Goal: Transaction & Acquisition: Book appointment/travel/reservation

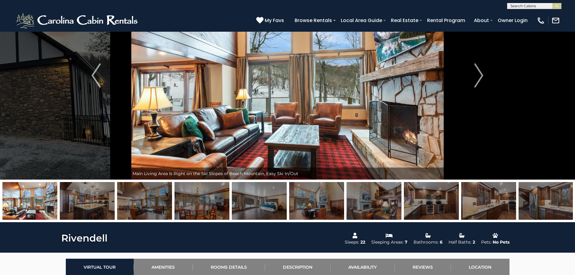
scroll to position [60, 0]
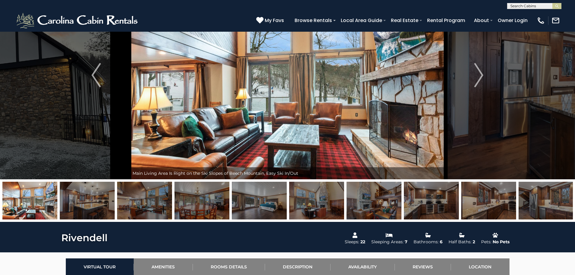
click at [194, 210] on img at bounding box center [201, 201] width 55 height 38
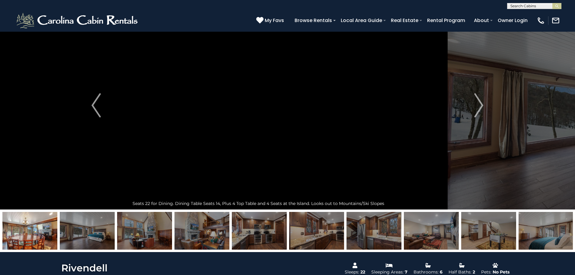
scroll to position [0, 0]
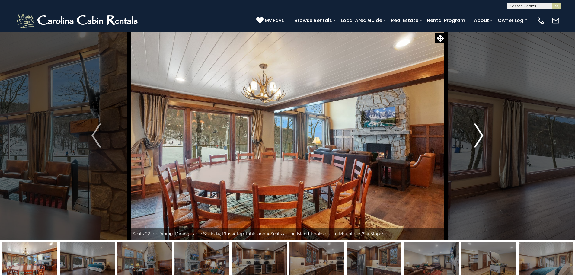
click at [482, 138] on img "Next" at bounding box center [478, 135] width 9 height 24
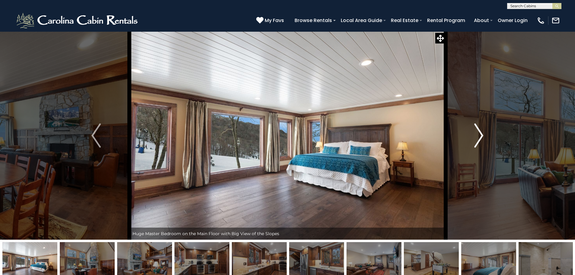
click at [482, 138] on img "Next" at bounding box center [478, 135] width 9 height 24
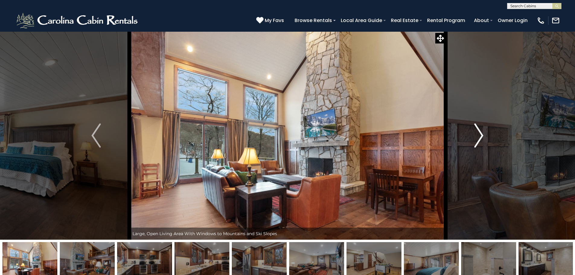
click at [482, 138] on img "Next" at bounding box center [478, 135] width 9 height 24
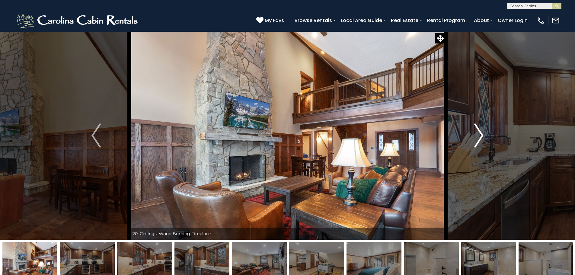
click at [482, 138] on img "Next" at bounding box center [478, 135] width 9 height 24
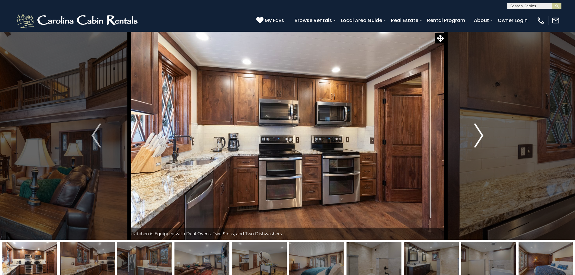
click at [482, 138] on img "Next" at bounding box center [478, 135] width 9 height 24
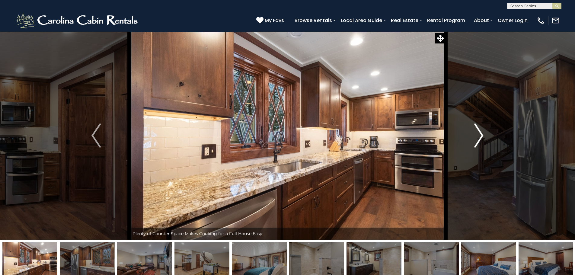
click at [482, 138] on img "Next" at bounding box center [478, 135] width 9 height 24
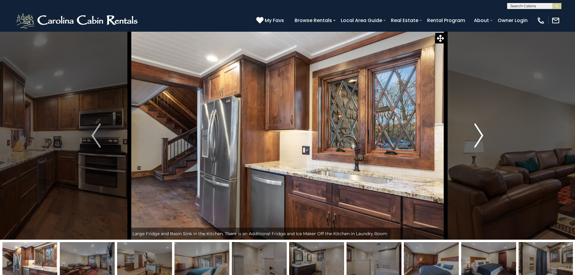
click at [482, 138] on img "Next" at bounding box center [478, 135] width 9 height 24
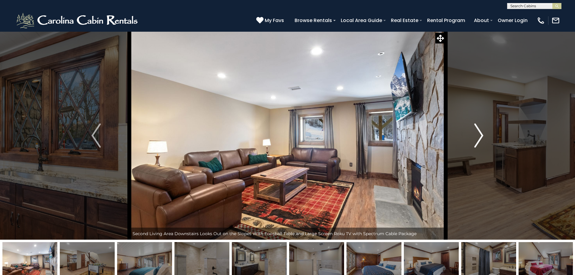
click at [482, 138] on img "Next" at bounding box center [478, 135] width 9 height 24
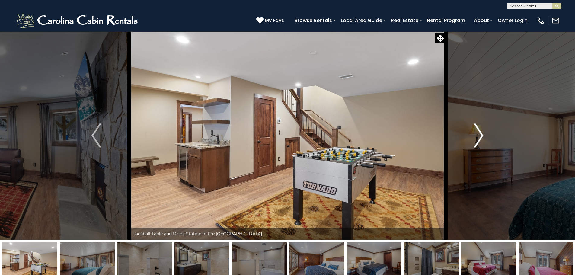
click at [482, 138] on img "Next" at bounding box center [478, 135] width 9 height 24
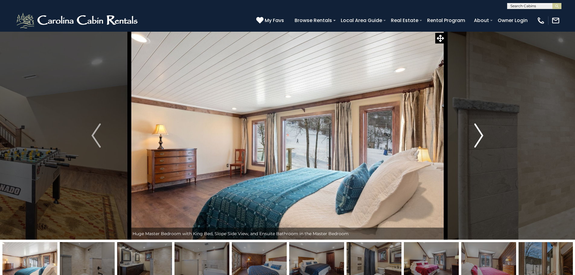
click at [474, 125] on img "Next" at bounding box center [478, 135] width 9 height 24
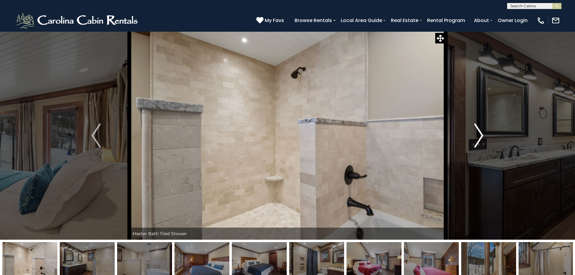
click at [473, 125] on button "Next" at bounding box center [478, 135] width 66 height 208
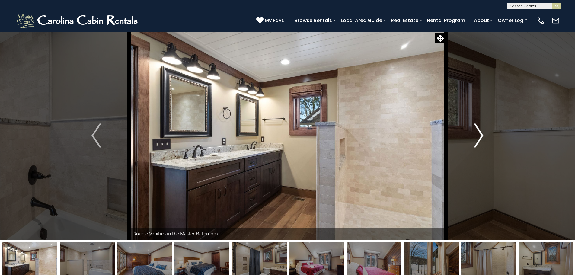
click at [473, 125] on button "Next" at bounding box center [478, 135] width 66 height 208
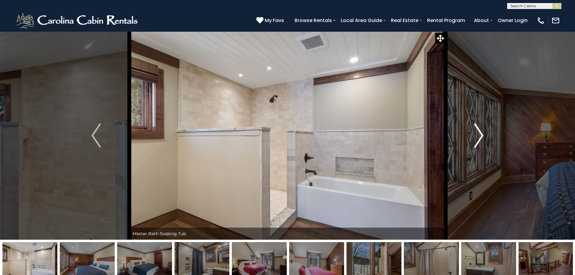
click at [473, 125] on button "Next" at bounding box center [478, 135] width 66 height 208
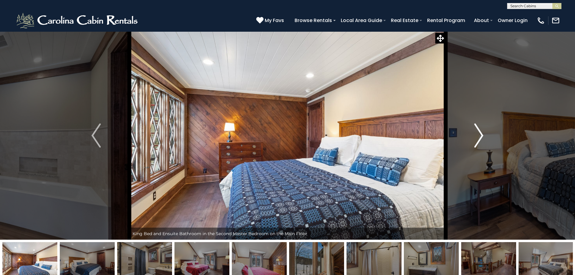
click at [471, 124] on button "Next" at bounding box center [478, 135] width 66 height 208
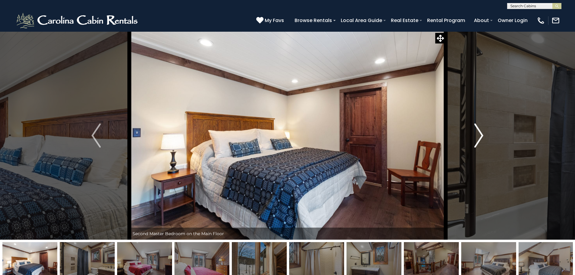
click at [470, 127] on button "Next" at bounding box center [478, 135] width 66 height 208
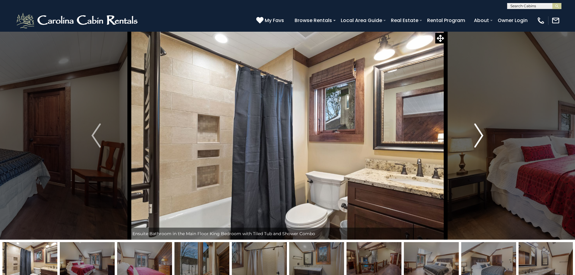
click at [466, 137] on button "Next" at bounding box center [478, 135] width 66 height 208
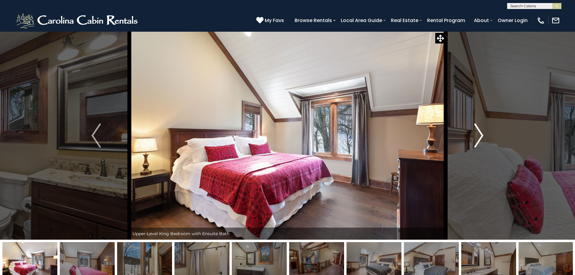
click at [470, 136] on button "Next" at bounding box center [478, 135] width 66 height 208
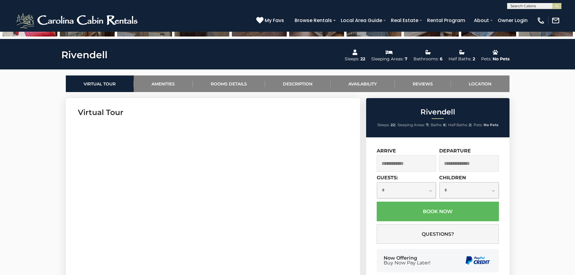
scroll to position [272, 0]
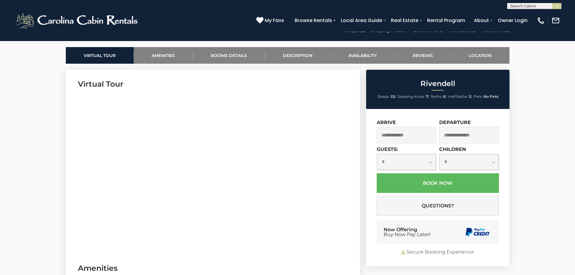
click at [412, 136] on input "text" at bounding box center [407, 135] width 60 height 17
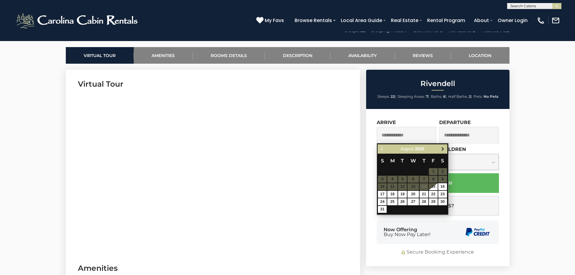
click at [441, 150] on span "Next" at bounding box center [442, 149] width 5 height 5
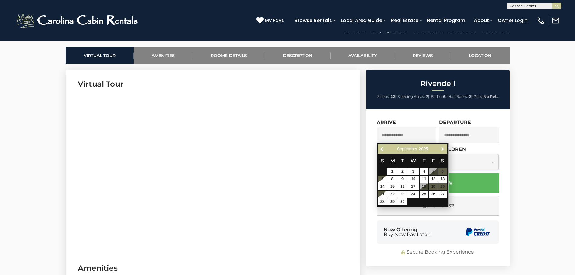
click at [441, 150] on span "Next" at bounding box center [442, 149] width 5 height 5
click at [442, 150] on span "Next" at bounding box center [442, 149] width 5 height 5
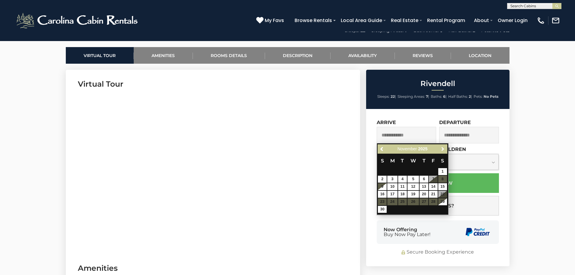
click at [442, 150] on span "Next" at bounding box center [442, 149] width 5 height 5
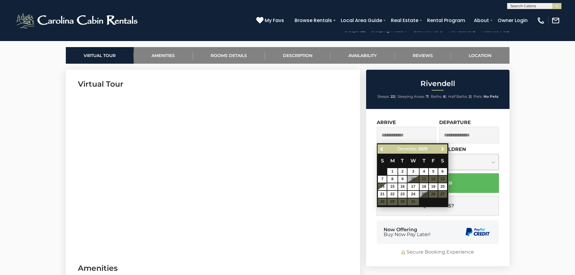
click at [442, 150] on span "Next" at bounding box center [442, 149] width 5 height 5
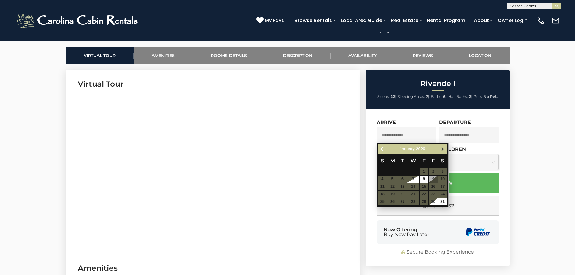
click at [442, 150] on span "Next" at bounding box center [442, 149] width 5 height 5
click at [433, 172] on table "S M T W T F S 1 2 3 4 5 6 7 8 9 10 11 12 13 14 15 16 17 18 19 20 21 22 23 24 25…" at bounding box center [412, 176] width 69 height 44
click at [441, 149] on span "Next" at bounding box center [442, 149] width 5 height 5
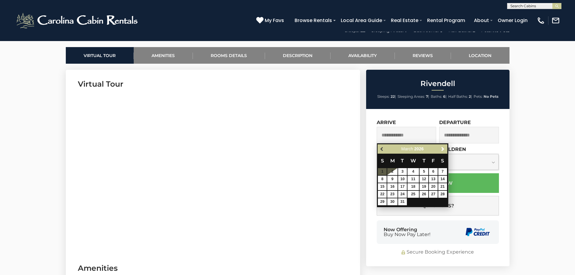
click at [380, 147] on span "Previous" at bounding box center [382, 149] width 5 height 5
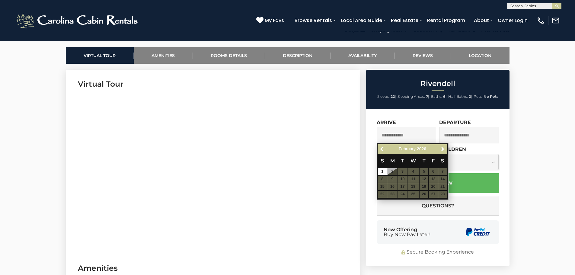
click at [429, 180] on table "S M T W T F S 1 2 3 4 5 6 7 8 9 10 11 12 13 14 15 16 17 18 19 20 21 22 23 24 25…" at bounding box center [412, 176] width 69 height 44
click at [429, 170] on table "S M T W T F S 1 2 3 4 5 6 7 8 9 10 11 12 13 14 15 16 17 18 19 20 21 22 23 24 25…" at bounding box center [412, 176] width 69 height 44
click at [435, 176] on table "S M T W T F S 1 2 3 4 5 6 7 8 9 10 11 12 13 14 15 16 17 18 19 20 21 22 23 24 25…" at bounding box center [412, 176] width 69 height 44
click at [443, 152] on link "Next" at bounding box center [443, 149] width 8 height 8
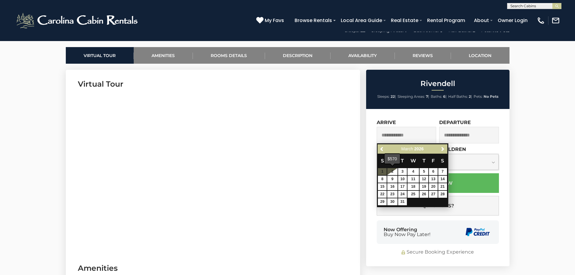
click at [378, 145] on div "Previous Next March 2026" at bounding box center [412, 148] width 69 height 9
click at [379, 147] on link "Previous" at bounding box center [382, 149] width 8 height 8
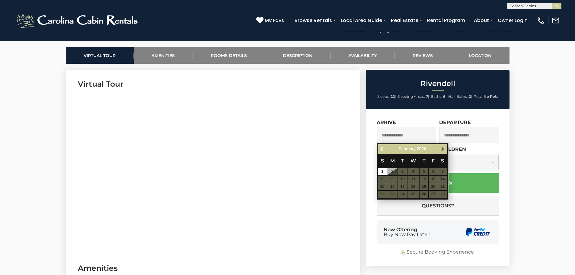
click at [444, 150] on span "Next" at bounding box center [442, 149] width 5 height 5
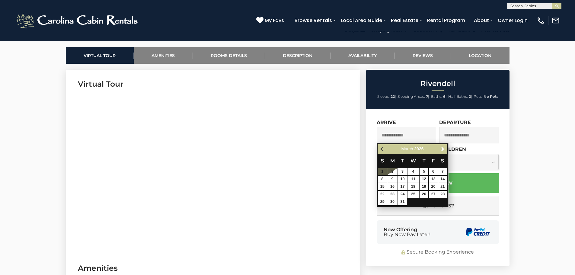
click at [383, 147] on span "Previous" at bounding box center [382, 149] width 5 height 5
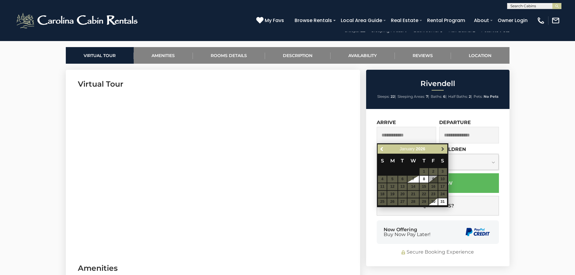
click at [443, 148] on span "Next" at bounding box center [442, 149] width 5 height 5
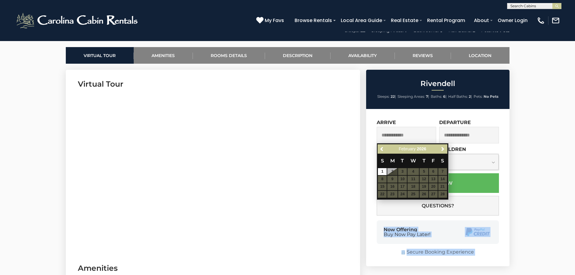
drag, startPoint x: 443, startPoint y: 148, endPoint x: 513, endPoint y: 152, distance: 70.2
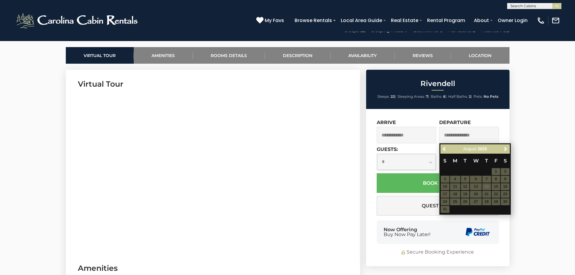
click at [398, 220] on div "**********" at bounding box center [437, 187] width 143 height 157
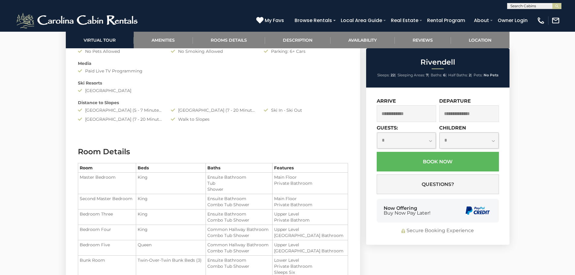
scroll to position [672, 0]
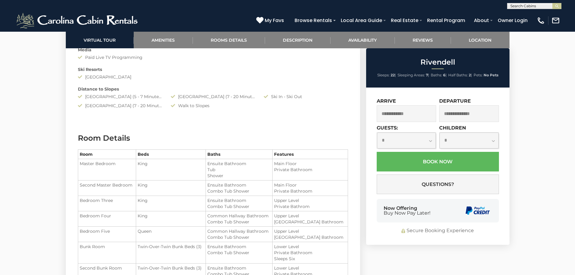
drag, startPoint x: 219, startPoint y: 177, endPoint x: 213, endPoint y: 197, distance: 20.3
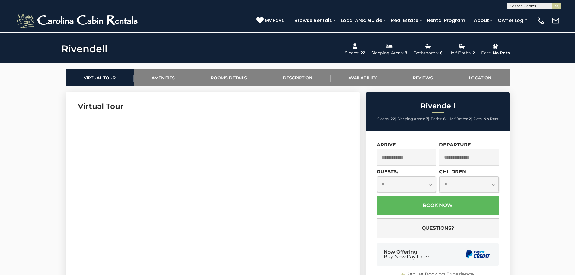
scroll to position [98, 0]
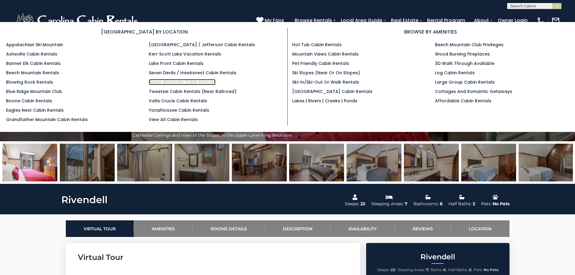
click at [159, 79] on link "Sugar Mountain Cabin Rentals" at bounding box center [182, 82] width 67 height 6
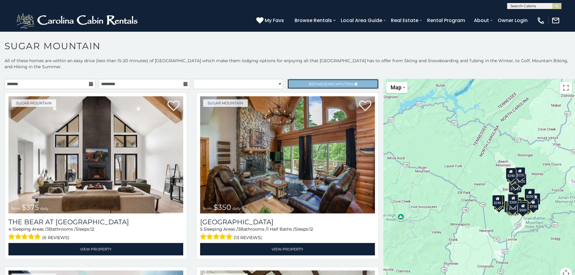
click at [288, 85] on link "Refine Search Filters" at bounding box center [332, 84] width 91 height 10
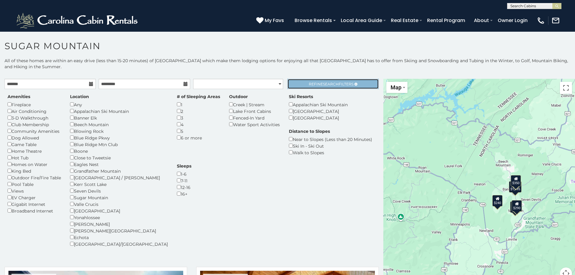
click at [314, 83] on span "Refine Search Filters" at bounding box center [331, 84] width 45 height 5
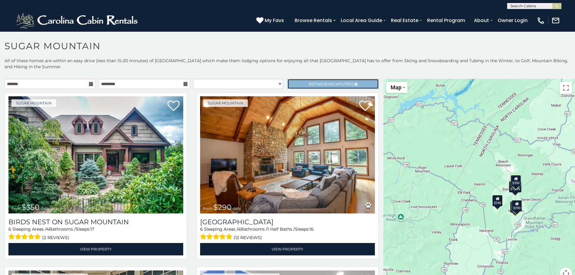
click at [316, 84] on span "Refine Search Filters" at bounding box center [331, 84] width 45 height 5
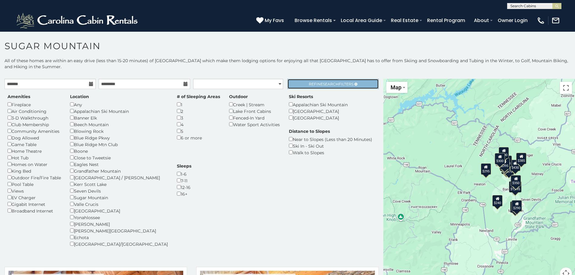
click at [309, 82] on span "Refine Search Filters" at bounding box center [331, 84] width 45 height 5
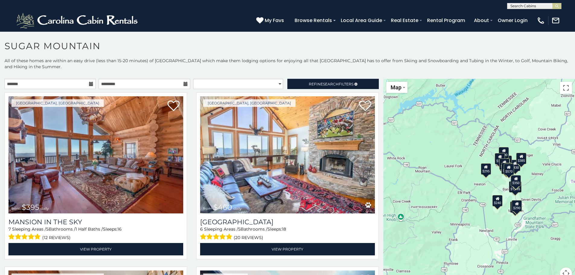
click at [38, 89] on div "**********" at bounding box center [191, 85] width 383 height 13
click at [37, 85] on input "text" at bounding box center [50, 84] width 91 height 10
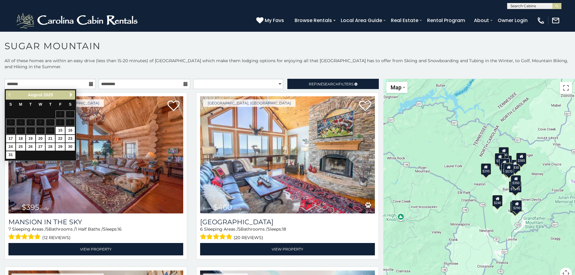
click at [69, 95] on span "Next" at bounding box center [71, 94] width 5 height 5
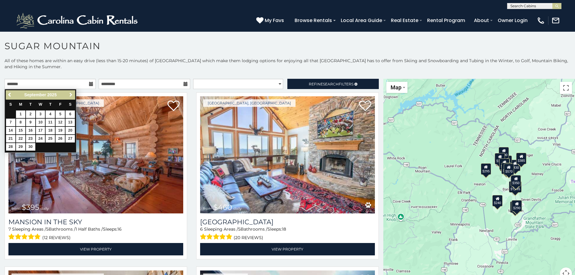
click at [69, 95] on span "Next" at bounding box center [71, 94] width 5 height 5
click at [50, 113] on link "5" at bounding box center [50, 114] width 9 height 8
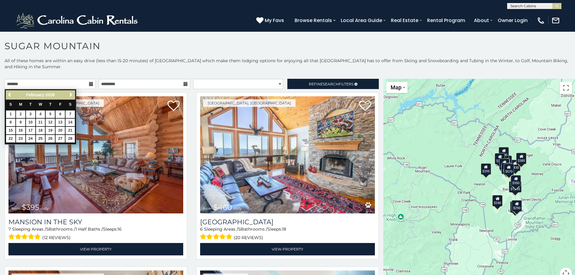
type input "**********"
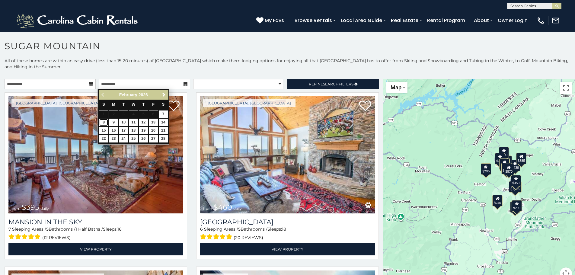
click at [104, 122] on link "8" at bounding box center [103, 123] width 9 height 8
type input "**********"
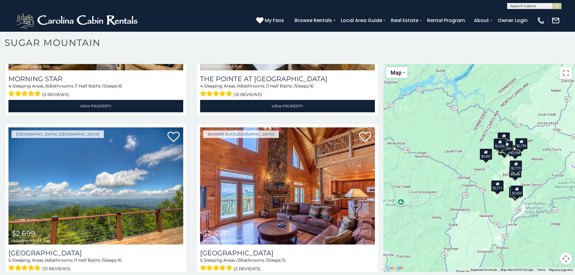
scroll to position [18, 0]
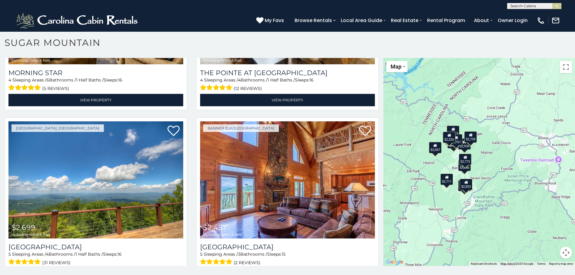
drag, startPoint x: 513, startPoint y: 207, endPoint x: 458, endPoint y: 191, distance: 56.5
click at [459, 203] on div "$2,885 $2,936 $3,944 $2,998 $2,553 $2,761 $5,766 $2,711 $2,699 $2,457 $2,739 $2…" at bounding box center [479, 162] width 192 height 208
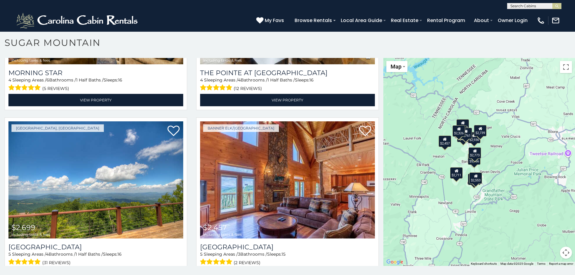
drag, startPoint x: 450, startPoint y: 197, endPoint x: 462, endPoint y: 196, distance: 12.5
click at [462, 196] on div "$2,885 $2,936 $3,944 $2,998 $2,553 $2,761 $5,766 $2,711 $2,699 $2,457 $2,739 $2…" at bounding box center [479, 162] width 192 height 208
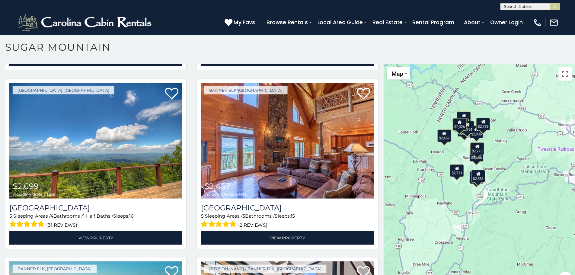
scroll to position [651, 0]
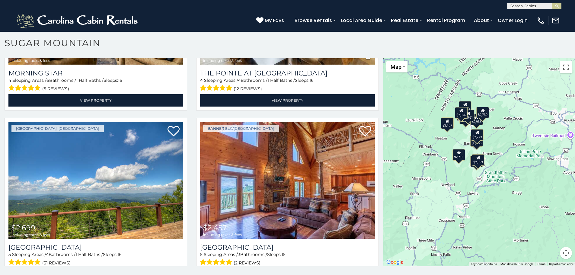
drag, startPoint x: 465, startPoint y: 196, endPoint x: 423, endPoint y: 177, distance: 46.3
click at [465, 194] on div "$2,885 $2,936 $3,944 $2,998 $2,553 $2,761 $5,766 $2,711 $2,699 $2,457 $2,739 $2…" at bounding box center [479, 162] width 192 height 208
drag, startPoint x: 563, startPoint y: 69, endPoint x: 517, endPoint y: 139, distance: 83.0
click at [522, 134] on div "$2,885 $2,936 $3,944 $2,998 $2,553 $2,761 $5,766 $2,711 $2,699 $2,457 $2,739 $2…" at bounding box center [479, 162] width 192 height 208
click at [463, 176] on div "$2,885 $2,936 $3,944 $2,998 $2,553 $2,761 $5,766 $2,711 $2,699 $2,457 $2,739 $2…" at bounding box center [479, 162] width 192 height 208
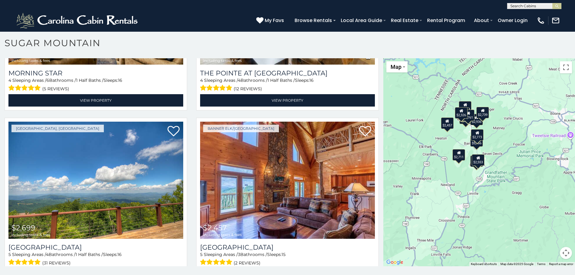
click at [463, 176] on div "$2,885 $2,936 $3,944 $2,998 $2,553 $2,761 $5,766 $2,711 $2,699 $2,457 $2,739 $2…" at bounding box center [479, 162] width 192 height 208
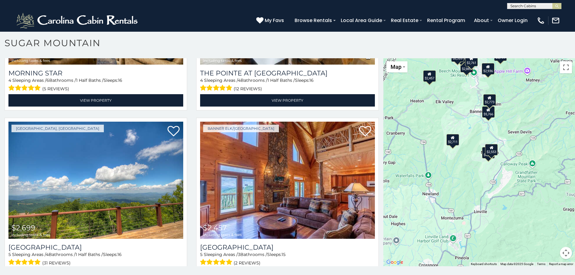
click at [472, 165] on div "$2,885 $2,936 $3,944 $2,998 $2,553 $2,761 $5,766 $2,711 $2,699 $2,457 $2,739 $2…" at bounding box center [479, 162] width 192 height 208
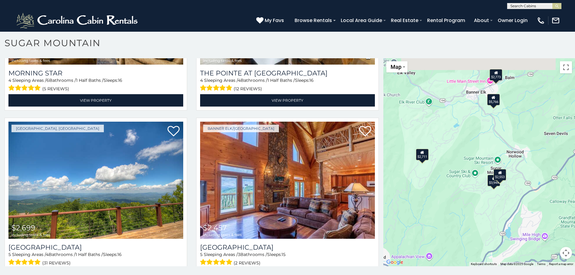
drag, startPoint x: 477, startPoint y: 154, endPoint x: 470, endPoint y: 196, distance: 43.2
click at [466, 196] on div "$2,885 $2,936 $3,944 $2,998 $2,553 $2,761 $5,766 $2,711 $2,699 $2,457 $2,739 $2…" at bounding box center [479, 162] width 192 height 208
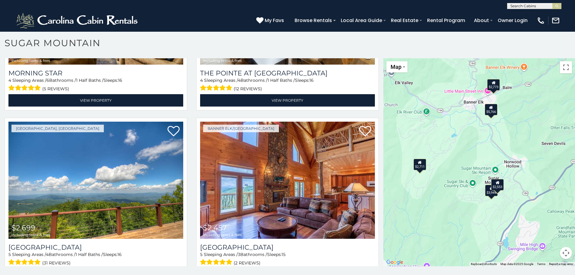
click at [487, 194] on div "$3,944" at bounding box center [491, 190] width 13 height 11
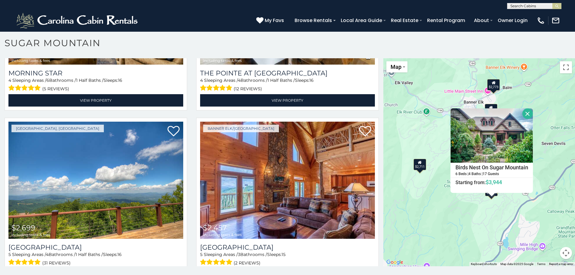
click at [498, 204] on div "$2,885 $2,936 $3,944 $2,998 $2,553 $2,761 $5,766 $2,711 $2,699 $2,457 $2,739 $2…" at bounding box center [479, 162] width 192 height 208
click at [523, 112] on button "Close" at bounding box center [527, 113] width 11 height 11
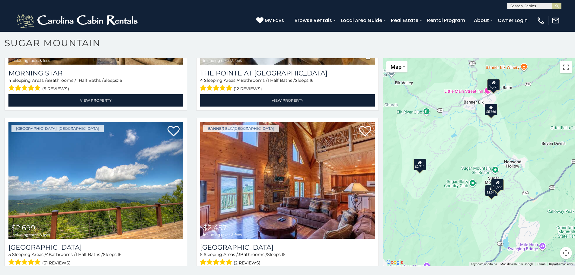
click at [498, 184] on div "$2,553" at bounding box center [497, 184] width 13 height 11
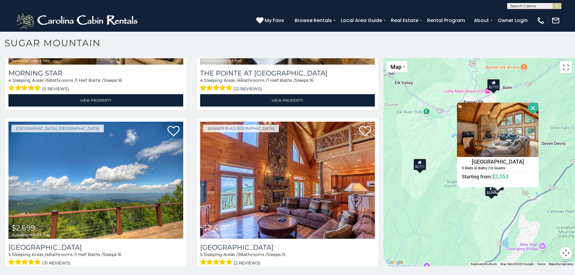
click at [531, 108] on button "Close" at bounding box center [533, 108] width 11 height 11
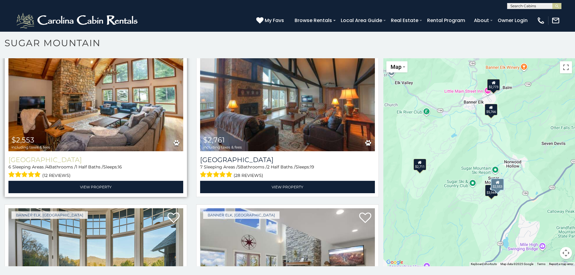
scroll to position [379, 0]
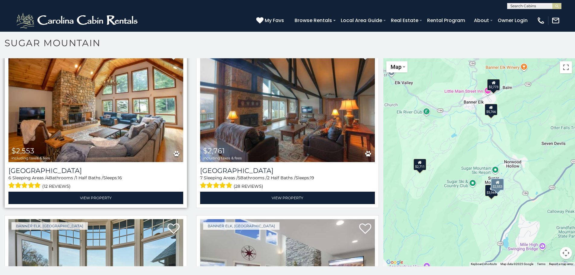
click at [82, 142] on img at bounding box center [95, 103] width 175 height 117
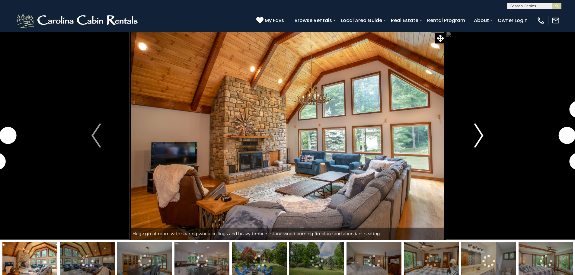
click at [472, 131] on button "Next" at bounding box center [478, 135] width 66 height 208
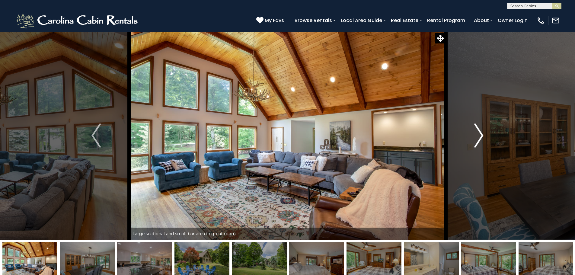
click at [479, 133] on img "Next" at bounding box center [478, 135] width 9 height 24
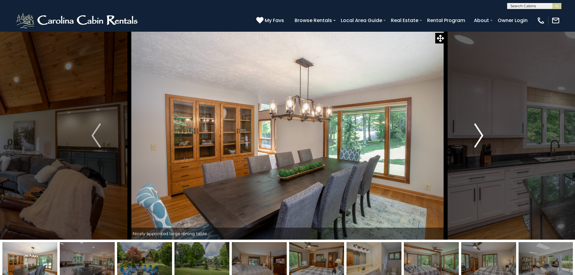
click at [479, 133] on img "Next" at bounding box center [478, 135] width 9 height 24
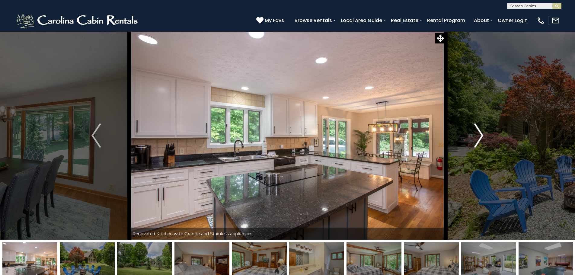
click at [479, 133] on img "Next" at bounding box center [478, 135] width 9 height 24
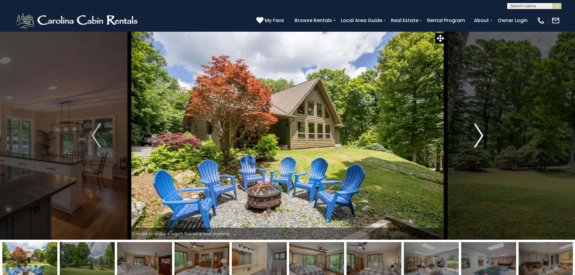
click at [479, 133] on img "Next" at bounding box center [478, 135] width 9 height 24
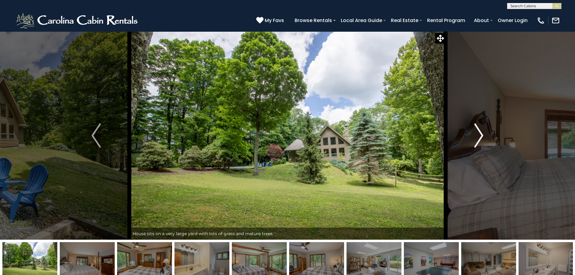
click at [479, 133] on img "Next" at bounding box center [478, 135] width 9 height 24
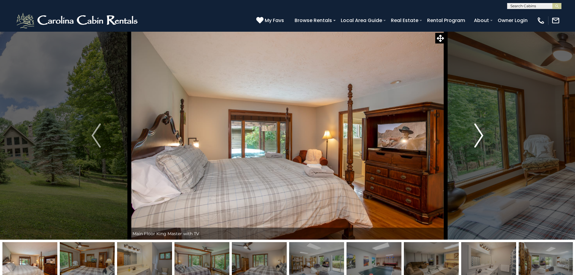
click at [479, 133] on img "Next" at bounding box center [478, 135] width 9 height 24
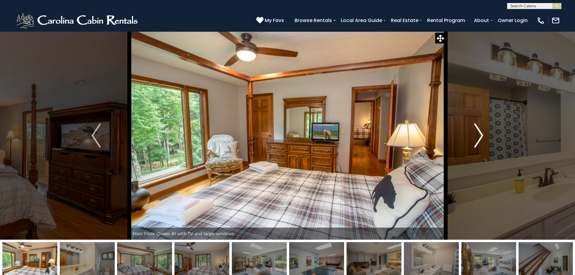
click at [479, 133] on img "Next" at bounding box center [478, 135] width 9 height 24
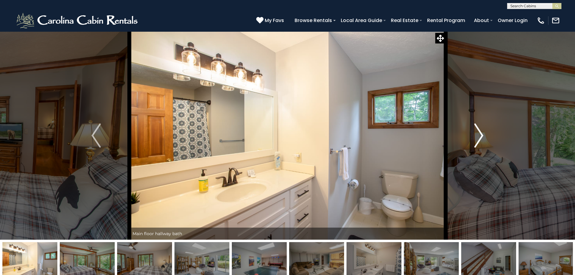
click at [479, 133] on img "Next" at bounding box center [478, 135] width 9 height 24
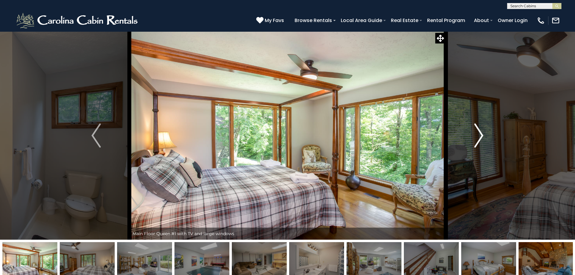
click at [479, 133] on img "Next" at bounding box center [478, 135] width 9 height 24
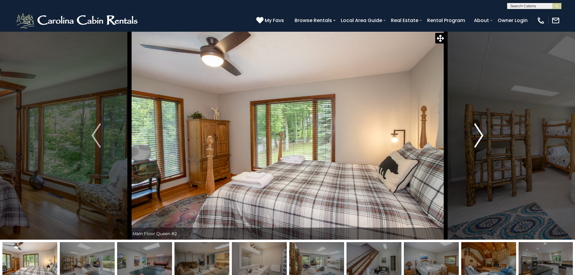
click at [479, 133] on img "Next" at bounding box center [478, 135] width 9 height 24
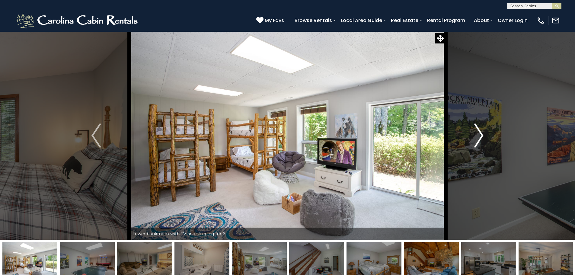
click at [479, 133] on img "Next" at bounding box center [478, 135] width 9 height 24
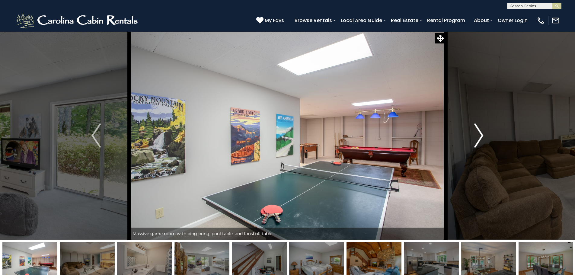
click at [479, 133] on img "Next" at bounding box center [478, 135] width 9 height 24
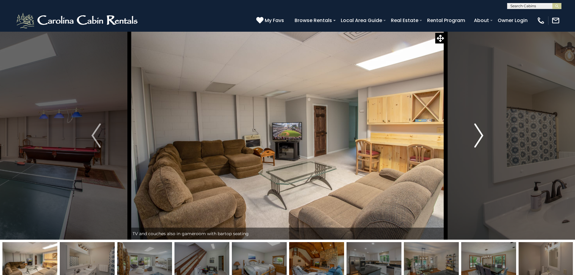
click at [479, 133] on img "Next" at bounding box center [478, 135] width 9 height 24
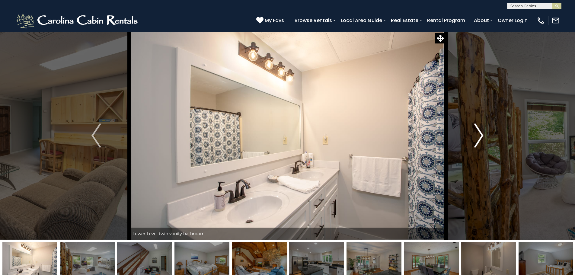
click at [479, 133] on img "Next" at bounding box center [478, 135] width 9 height 24
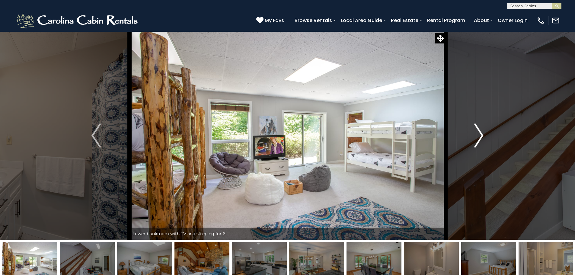
click at [479, 133] on img "Next" at bounding box center [478, 135] width 9 height 24
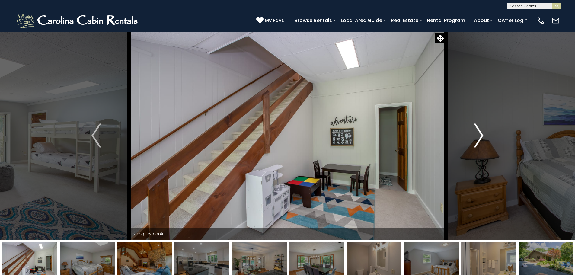
click at [479, 133] on img "Next" at bounding box center [478, 135] width 9 height 24
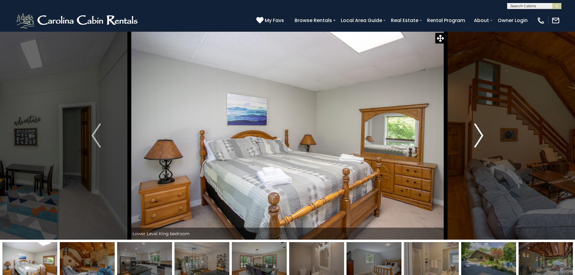
click at [479, 133] on img "Next" at bounding box center [478, 135] width 9 height 24
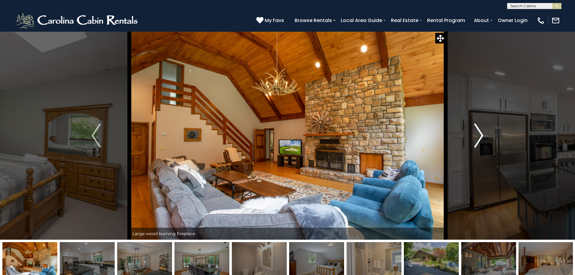
click at [479, 133] on img "Next" at bounding box center [478, 135] width 9 height 24
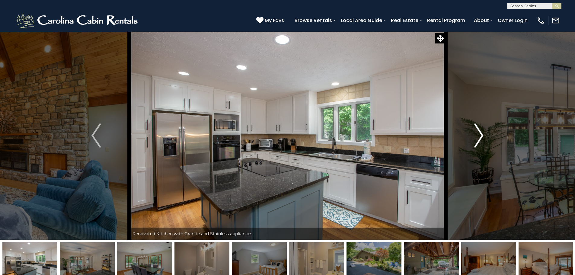
click at [479, 133] on img "Next" at bounding box center [478, 135] width 9 height 24
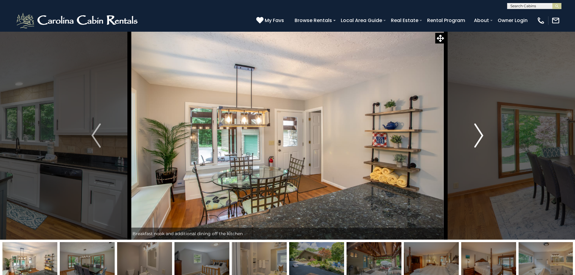
click at [479, 133] on img "Next" at bounding box center [478, 135] width 9 height 24
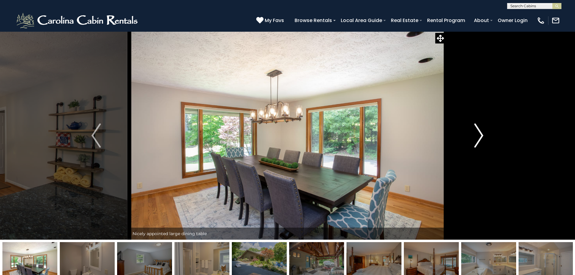
click at [479, 133] on img "Next" at bounding box center [478, 135] width 9 height 24
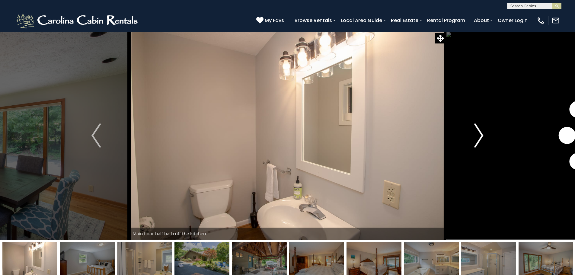
click at [479, 133] on img "Next" at bounding box center [478, 135] width 9 height 24
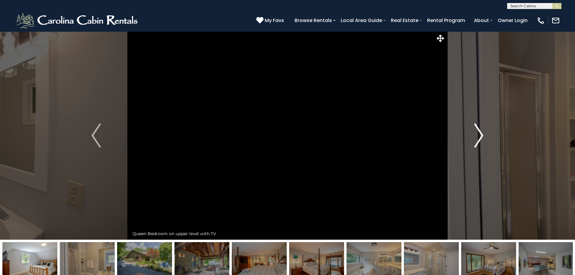
click at [479, 133] on img "Next" at bounding box center [478, 135] width 9 height 24
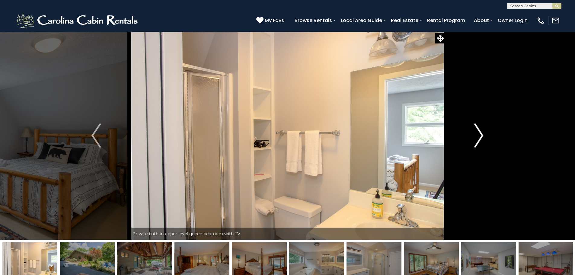
click at [479, 133] on img "Next" at bounding box center [478, 135] width 9 height 24
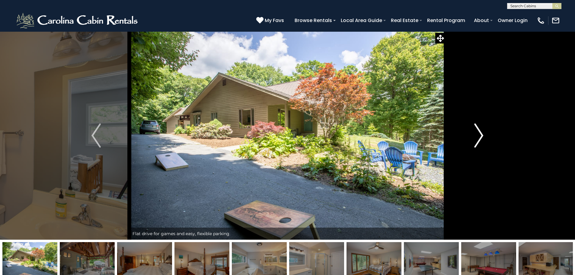
click at [479, 133] on img "Next" at bounding box center [478, 135] width 9 height 24
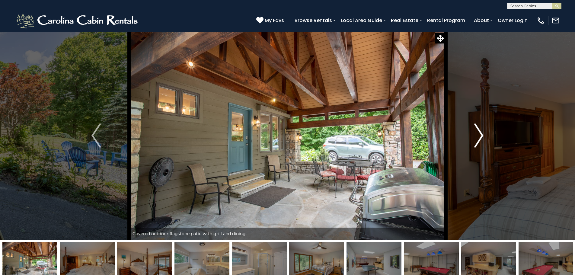
click at [479, 133] on img "Next" at bounding box center [478, 135] width 9 height 24
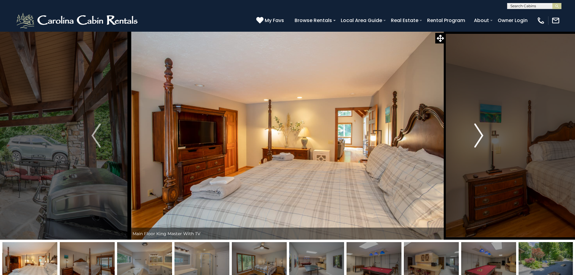
click at [479, 133] on img "Next" at bounding box center [478, 135] width 9 height 24
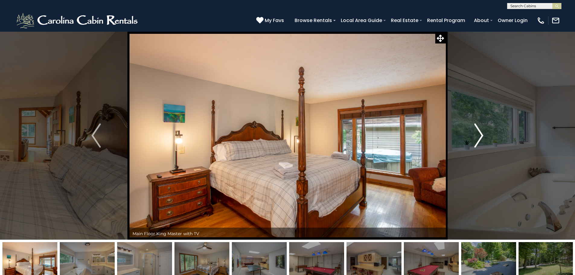
click at [479, 133] on img "Next" at bounding box center [478, 135] width 9 height 24
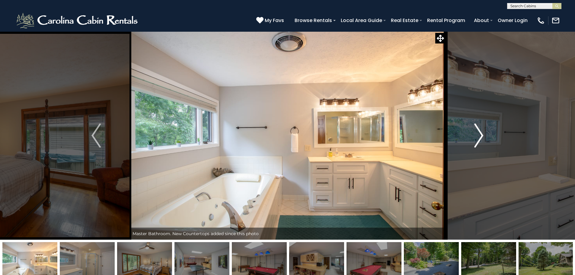
click at [479, 133] on img "Next" at bounding box center [478, 135] width 9 height 24
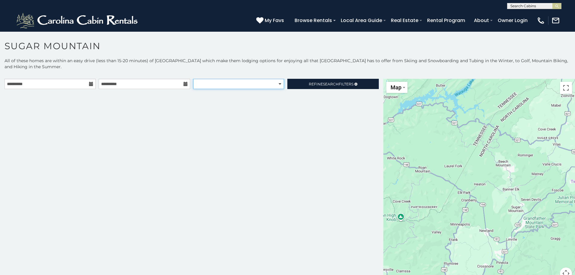
click at [259, 84] on select "**********" at bounding box center [238, 84] width 91 height 10
click at [311, 82] on span "Refine Search Filters" at bounding box center [331, 84] width 45 height 5
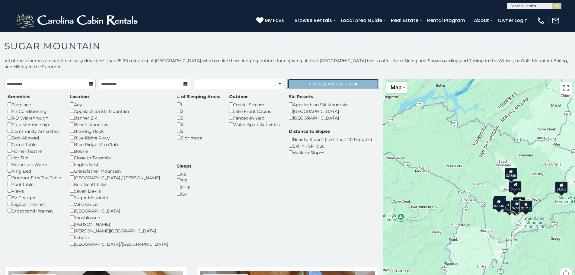
scroll to position [3, 0]
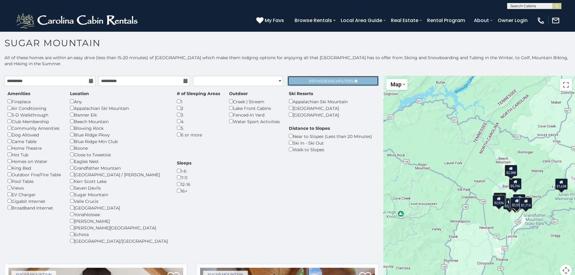
click at [323, 81] on span "Search" at bounding box center [331, 81] width 16 height 5
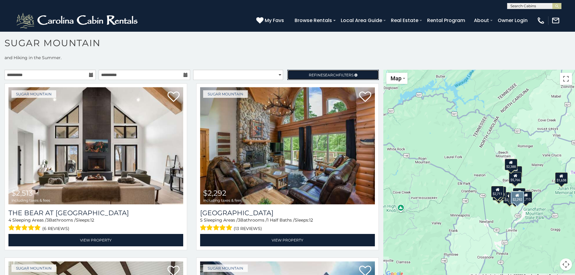
scroll to position [0, 0]
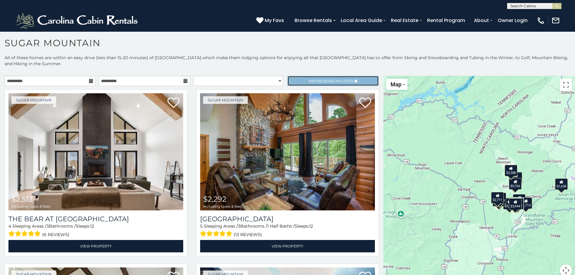
click at [327, 78] on link "Refine Search Filters" at bounding box center [332, 81] width 91 height 10
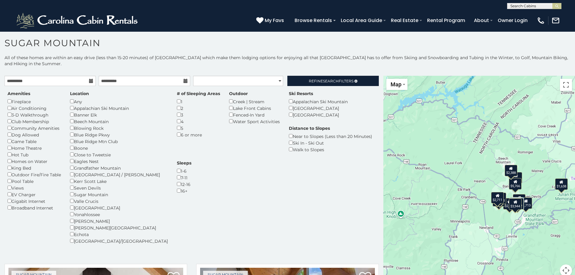
click at [72, 117] on div "Banner Elk" at bounding box center [119, 114] width 98 height 7
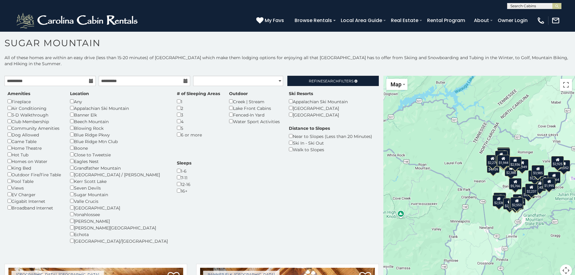
click at [152, 62] on p "All of these homes are within an easy drive (less than 15-20 minutes) of Sugar …" at bounding box center [287, 64] width 575 height 18
click at [302, 76] on link "Refine Search Filters" at bounding box center [332, 81] width 91 height 10
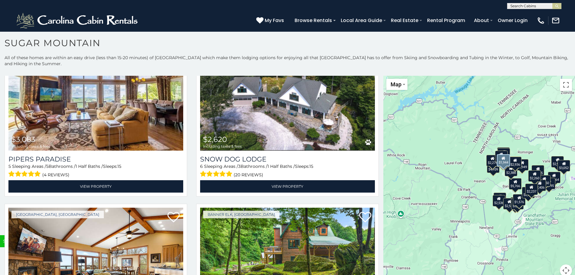
scroll to position [2393, 0]
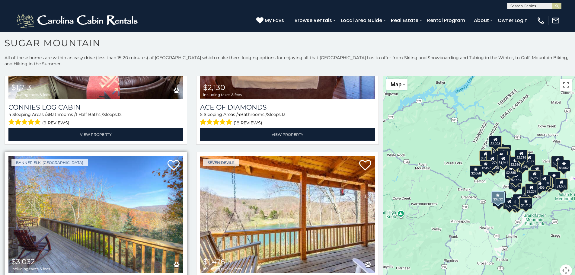
scroll to position [3419, 0]
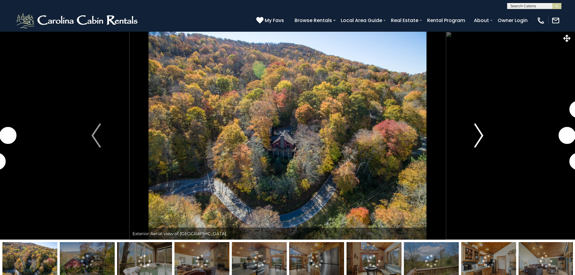
click at [478, 128] on img "Next" at bounding box center [478, 135] width 9 height 24
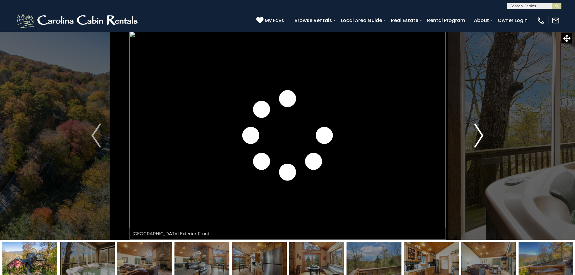
click at [483, 129] on img "Next" at bounding box center [478, 135] width 9 height 24
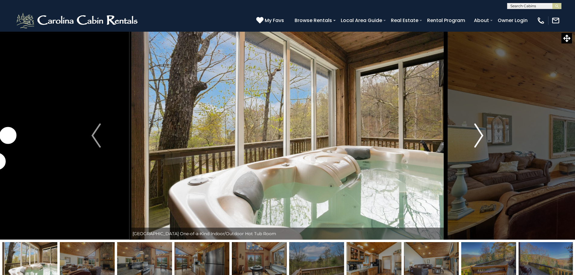
click at [488, 131] on button "Next" at bounding box center [478, 135] width 66 height 208
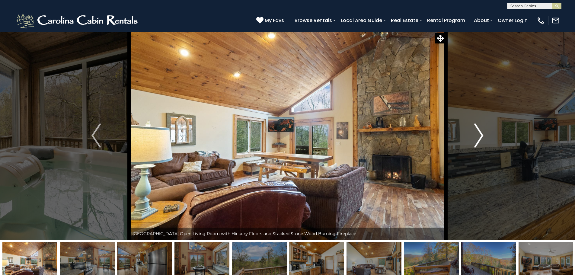
click at [482, 131] on img "Next" at bounding box center [478, 135] width 9 height 24
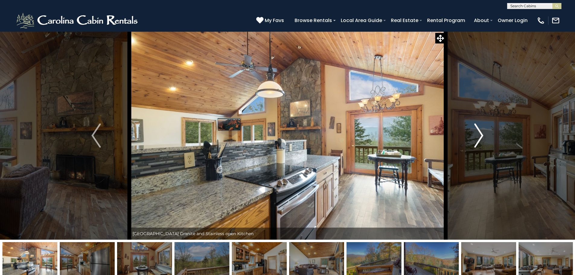
click at [482, 131] on img "Next" at bounding box center [478, 135] width 9 height 24
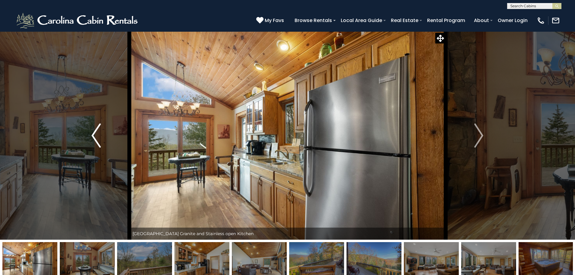
click at [70, 68] on button "Previous" at bounding box center [96, 135] width 66 height 208
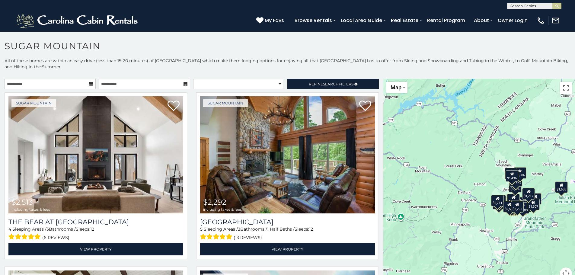
click at [214, 89] on div "**********" at bounding box center [191, 85] width 383 height 13
click at [215, 82] on select "**********" at bounding box center [238, 84] width 90 height 10
click at [193, 79] on select "**********" at bounding box center [238, 84] width 90 height 10
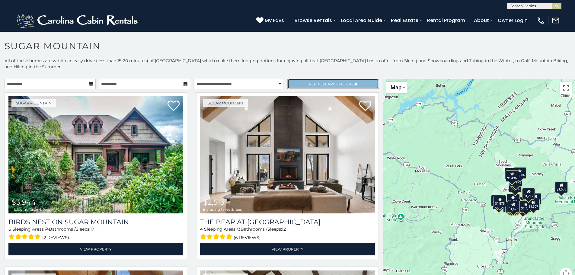
click at [308, 80] on link "Refine Search Filters" at bounding box center [332, 84] width 91 height 10
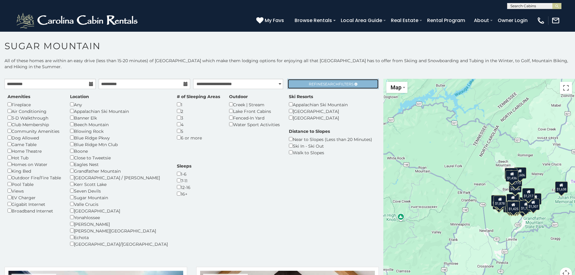
click at [307, 80] on link "Refine Search Filters" at bounding box center [332, 84] width 91 height 10
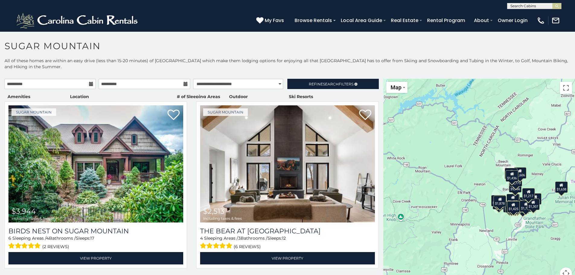
click at [245, 78] on div "**********" at bounding box center [287, 177] width 575 height 238
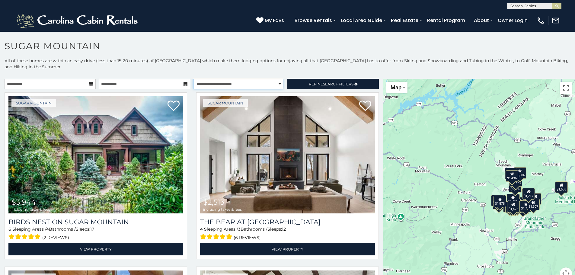
click at [243, 81] on select "**********" at bounding box center [238, 84] width 90 height 10
select select "******"
click at [193, 79] on select "**********" at bounding box center [238, 84] width 90 height 10
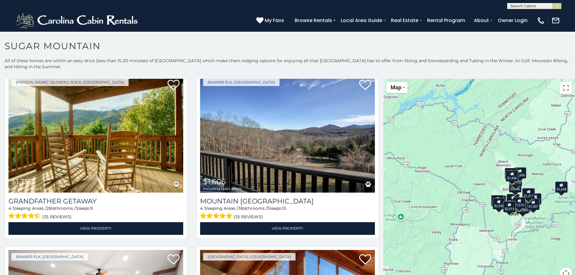
scroll to position [210, 0]
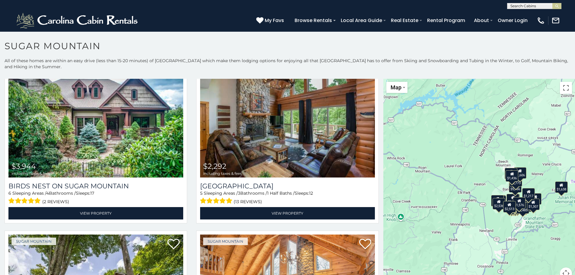
scroll to position [3, 0]
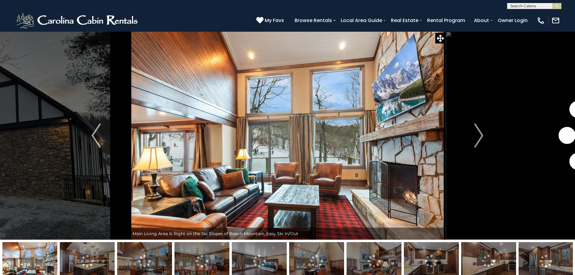
drag, startPoint x: 200, startPoint y: 197, endPoint x: 204, endPoint y: 195, distance: 4.5
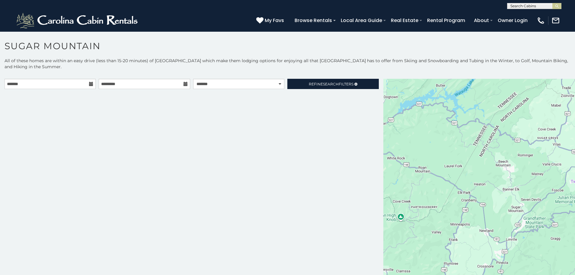
select select "******"
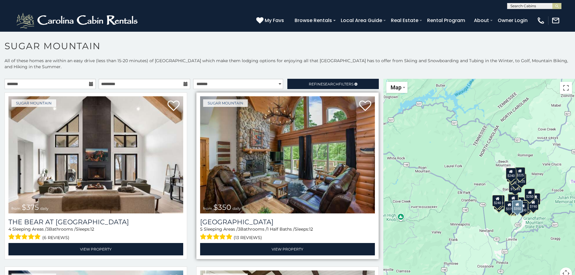
drag, startPoint x: 195, startPoint y: 196, endPoint x: 340, endPoint y: 133, distance: 158.7
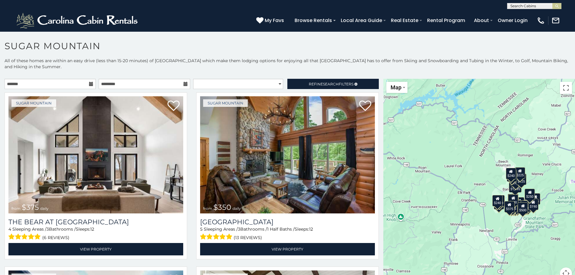
click at [528, 5] on input "text" at bounding box center [533, 7] width 53 height 6
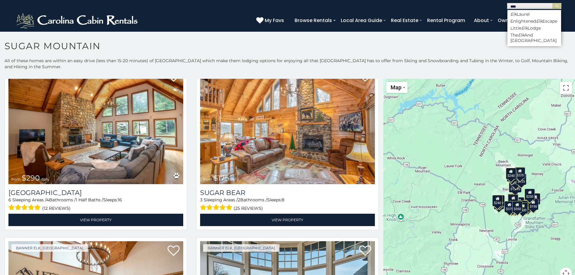
scroll to position [1935, 0]
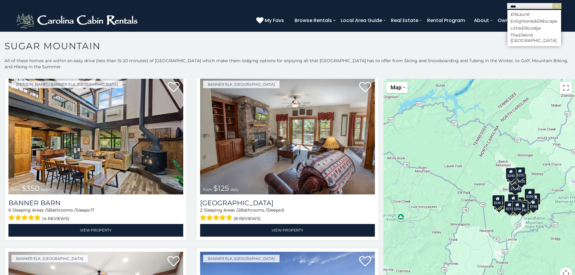
click at [527, 5] on input "***" at bounding box center [533, 7] width 53 height 6
type input "*****"
click at [516, 14] on em "North" at bounding box center [516, 13] width 12 height 5
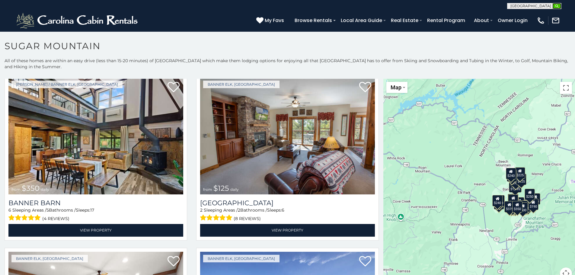
click at [556, 7] on img "submit" at bounding box center [557, 6] width 5 height 5
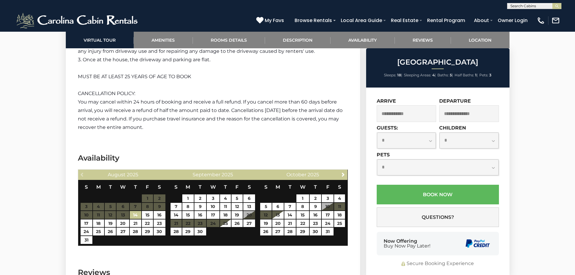
scroll to position [1539, 0]
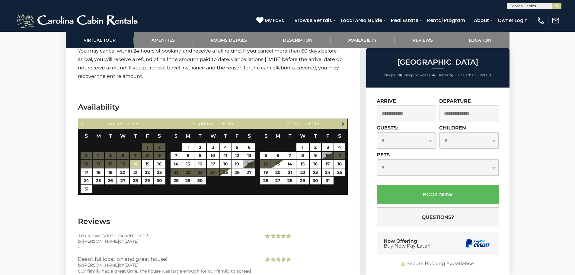
click at [345, 121] on span "Next" at bounding box center [343, 123] width 5 height 5
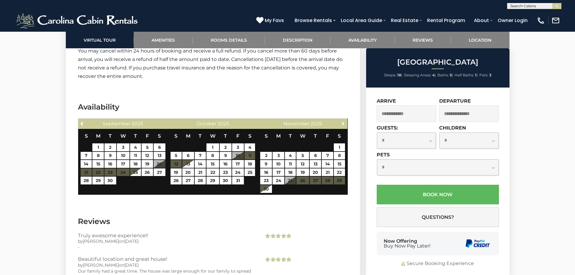
click at [345, 121] on span "Next" at bounding box center [343, 123] width 5 height 5
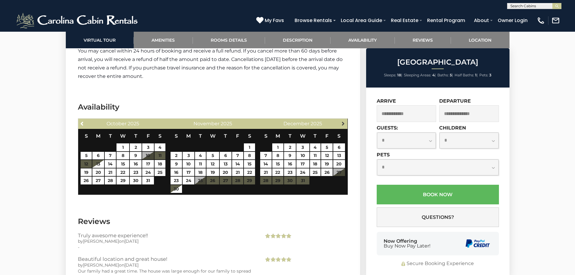
click at [344, 121] on span "Next" at bounding box center [343, 123] width 5 height 5
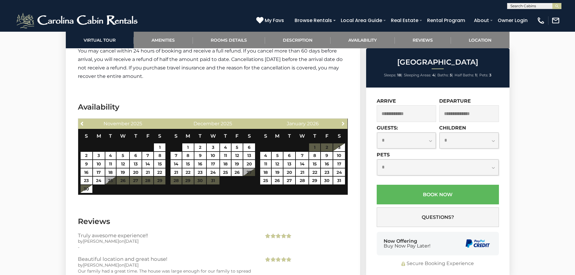
click at [344, 121] on span "Next" at bounding box center [343, 123] width 5 height 5
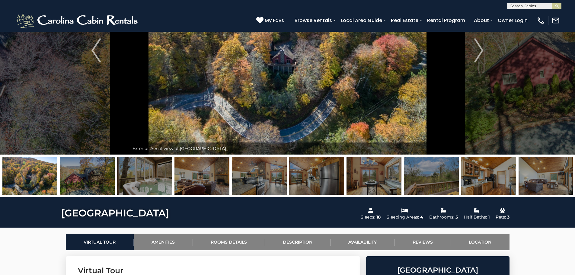
scroll to position [181, 0]
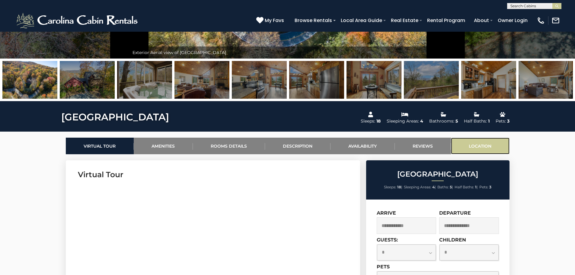
click at [498, 142] on link "Location" at bounding box center [480, 146] width 59 height 17
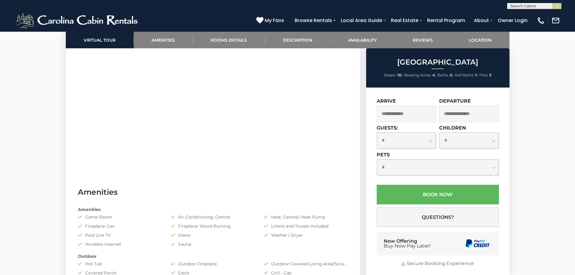
scroll to position [0, 0]
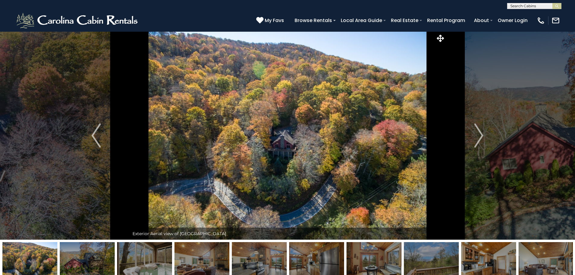
drag, startPoint x: 284, startPoint y: 198, endPoint x: 255, endPoint y: 99, distance: 103.2
drag, startPoint x: 204, startPoint y: 209, endPoint x: 195, endPoint y: 117, distance: 92.6
click at [108, 18] on img at bounding box center [77, 20] width 125 height 18
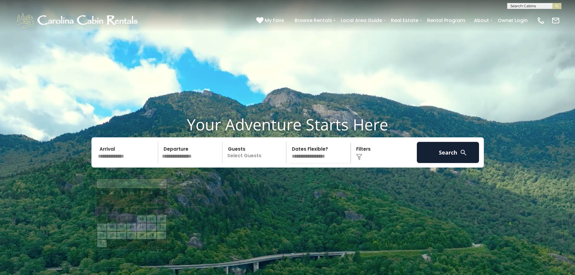
click at [123, 163] on input "text" at bounding box center [127, 152] width 62 height 21
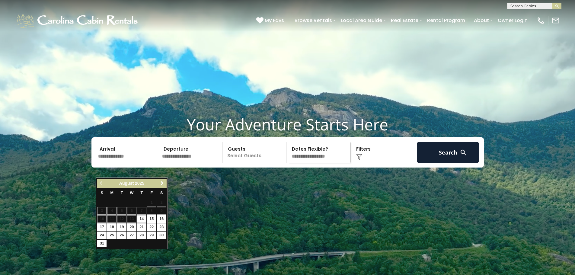
click at [166, 185] on link "Next" at bounding box center [162, 184] width 8 height 8
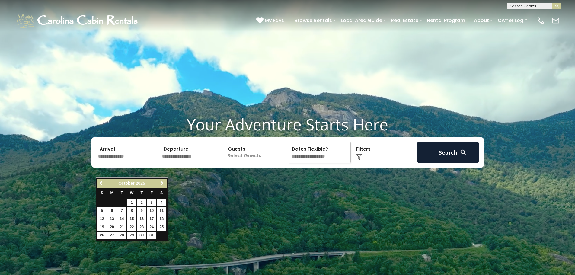
click at [165, 185] on link "Next" at bounding box center [162, 184] width 8 height 8
click at [164, 185] on span "Next" at bounding box center [162, 183] width 5 height 5
click at [142, 203] on link "5" at bounding box center [141, 203] width 9 height 8
type input "******"
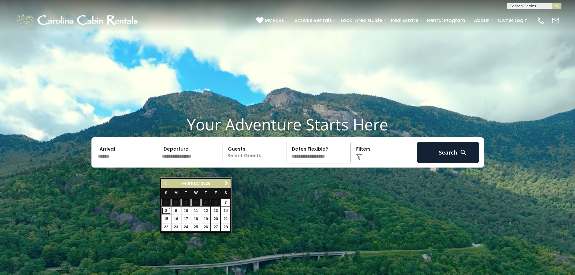
click at [166, 212] on link "8" at bounding box center [165, 211] width 9 height 8
type input "******"
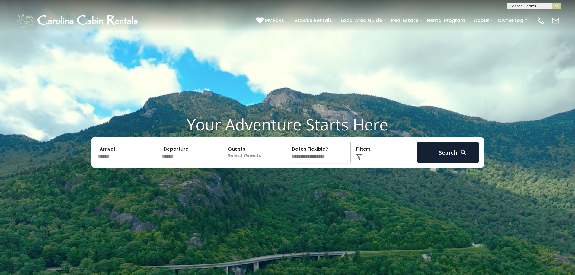
click at [246, 163] on p "Select Guests" at bounding box center [255, 152] width 62 height 21
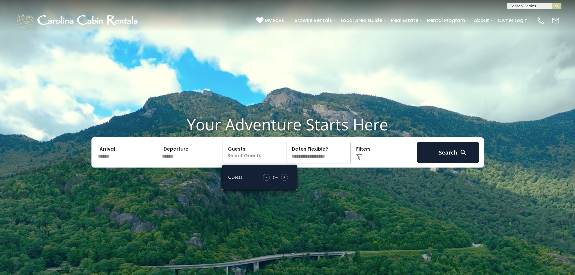
click at [284, 180] on span "+" at bounding box center [284, 177] width 2 height 6
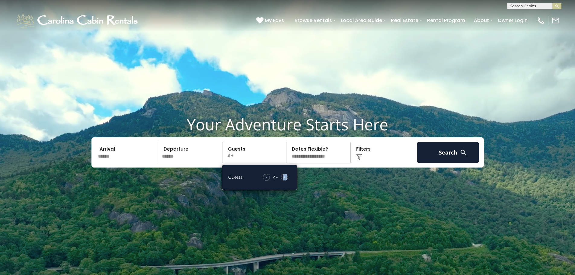
click at [284, 180] on span "+" at bounding box center [284, 177] width 2 height 6
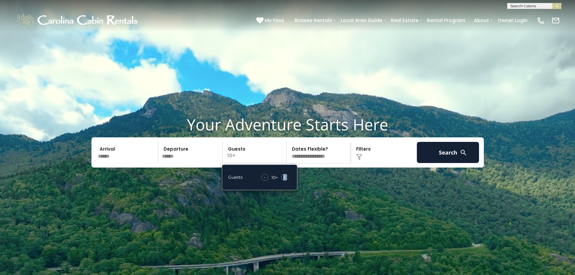
click at [284, 180] on span "+" at bounding box center [284, 177] width 2 height 6
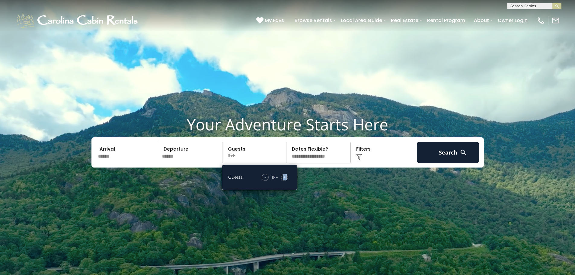
click at [284, 180] on span "+" at bounding box center [284, 177] width 2 height 6
click at [311, 163] on select "**********" at bounding box center [319, 152] width 62 height 21
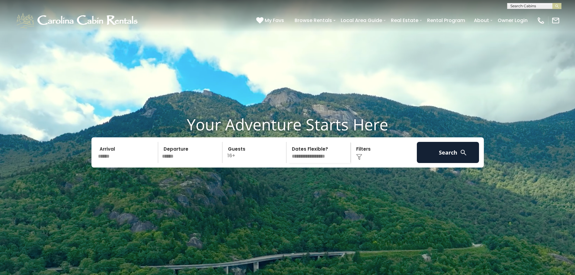
click at [322, 163] on select "**********" at bounding box center [319, 152] width 62 height 21
click at [371, 163] on div "Click to Choose" at bounding box center [384, 152] width 62 height 21
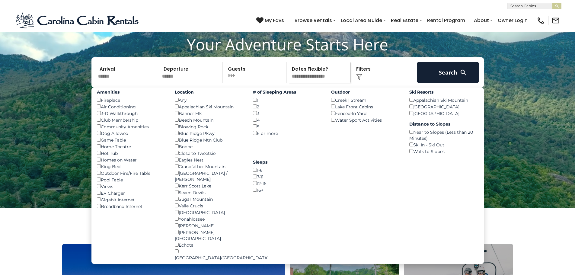
scroll to position [91, 0]
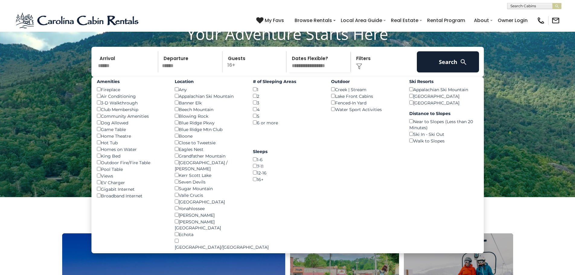
click at [178, 106] on div "Banner Elk ()" at bounding box center [209, 102] width 69 height 7
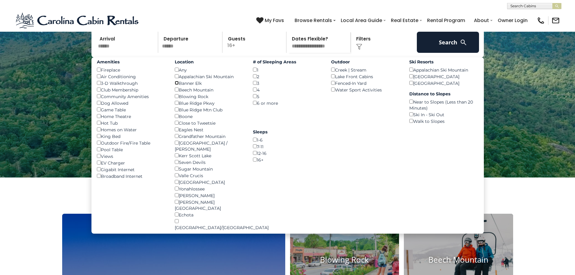
scroll to position [121, 0]
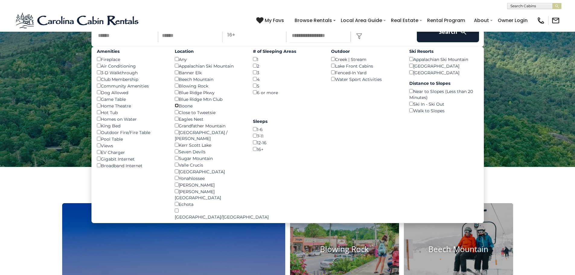
click at [177, 135] on div "Location Any () Appalachian Ski Mountain () Banner Elk () Beech Mountain () Blo…" at bounding box center [209, 133] width 78 height 173
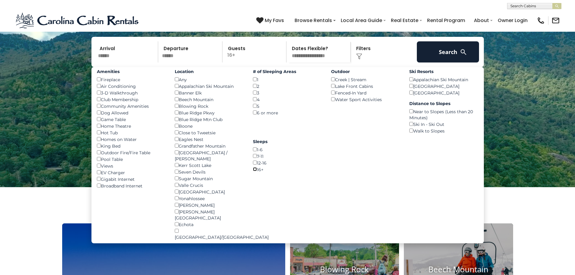
scroll to position [91, 0]
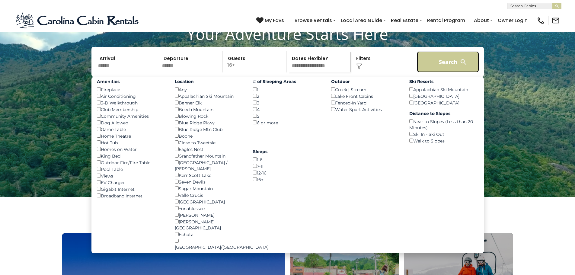
click at [434, 72] on button "Search" at bounding box center [448, 61] width 62 height 21
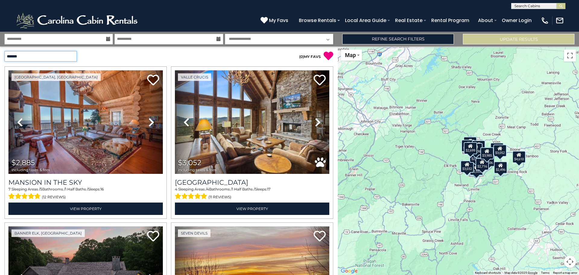
click at [30, 61] on select "**********" at bounding box center [41, 56] width 72 height 11
select select "**********"
click at [5, 51] on select "**********" at bounding box center [41, 56] width 72 height 11
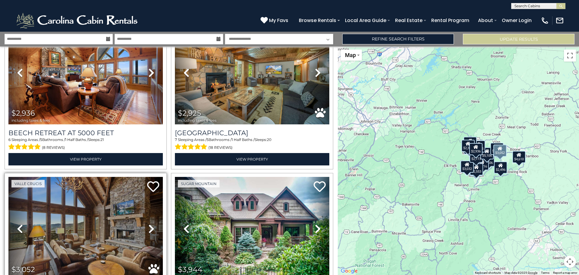
scroll to position [60, 0]
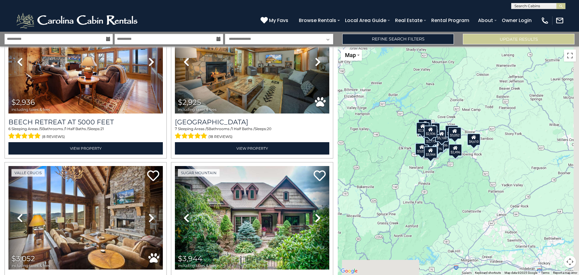
drag, startPoint x: 512, startPoint y: 125, endPoint x: 464, endPoint y: 105, distance: 52.6
click at [464, 105] on div "$2,936 $2,925 $3,052 $3,944 $2,885 $5,766 $2,406 $4,610 $2,998 $2,716 $2,711 $2…" at bounding box center [458, 160] width 241 height 228
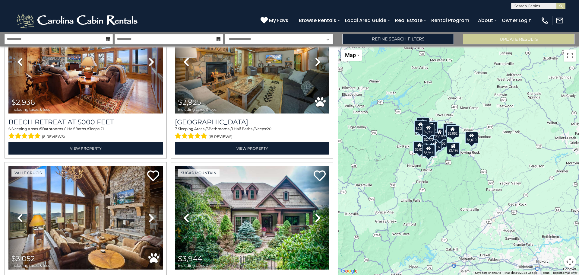
click at [443, 164] on div "$2,936 $2,925 $3,052 $3,944 $2,885 $5,766 $2,406 $4,610 $2,998 $2,716 $2,711 $2…" at bounding box center [458, 160] width 241 height 228
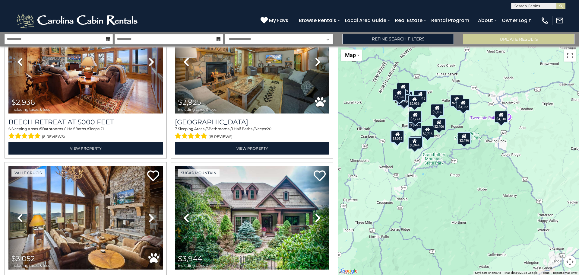
click at [427, 120] on div "$2,936 $2,925 $3,052 $3,944 $2,885 $5,766 $2,406 $4,610 $2,998 $2,716 $2,711 $2…" at bounding box center [458, 160] width 241 height 228
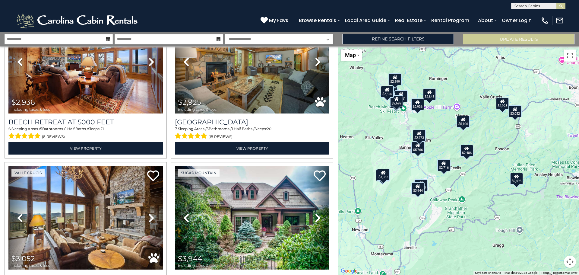
drag, startPoint x: 431, startPoint y: 126, endPoint x: 450, endPoint y: 143, distance: 26.3
click at [450, 143] on div "$2,936 $2,925 $3,052 $3,944 $2,885 $5,766 $2,406 $4,610 $2,998 $2,716 $2,711 $2…" at bounding box center [458, 160] width 241 height 228
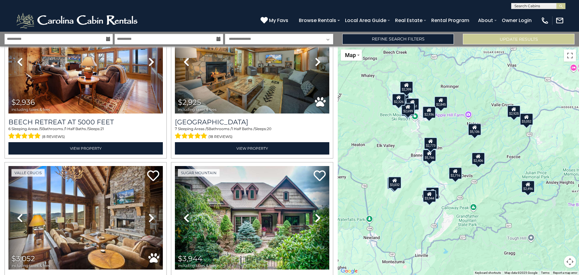
click at [450, 143] on div "$2,936 $2,925 $3,052 $3,944 $2,885 $5,766 $2,406 $4,610 $2,998 $2,716 $2,711 $2…" at bounding box center [458, 160] width 241 height 228
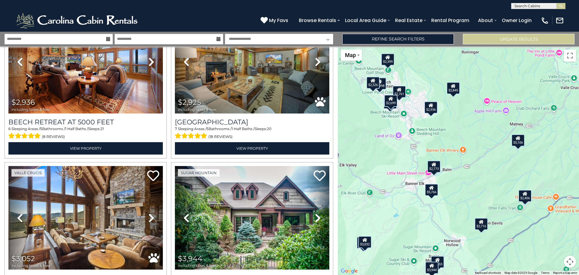
drag, startPoint x: 451, startPoint y: 145, endPoint x: 471, endPoint y: 164, distance: 27.4
click at [471, 164] on div "$2,936 $2,925 $3,052 $3,944 $2,885 $5,766 $2,406 $4,610 $2,998 $2,716 $2,711 $2…" at bounding box center [458, 160] width 241 height 228
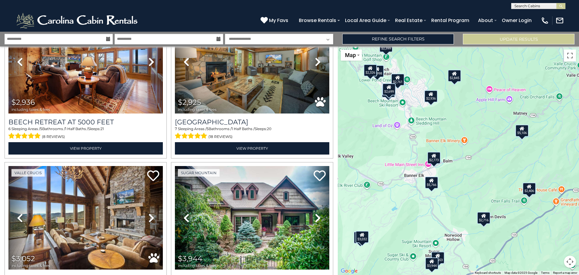
drag, startPoint x: 466, startPoint y: 167, endPoint x: 469, endPoint y: 158, distance: 9.2
click at [469, 158] on div "$2,936 $2,925 $3,052 $3,944 $2,885 $5,766 $2,406 $4,610 $2,998 $2,716 $2,711 $2…" at bounding box center [458, 160] width 241 height 228
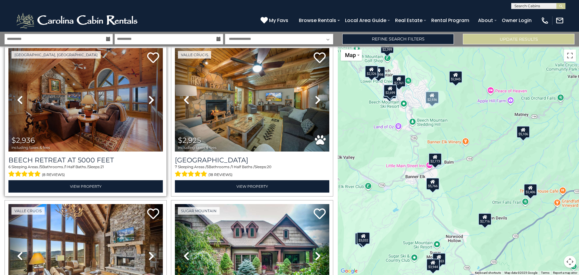
scroll to position [0, 0]
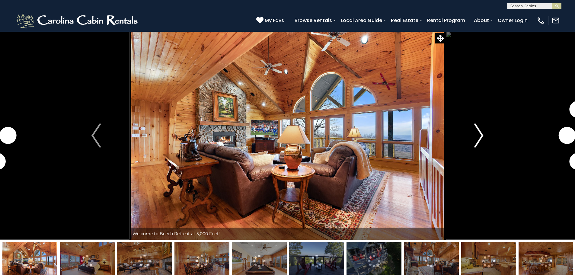
click at [479, 135] on img "Next" at bounding box center [478, 135] width 9 height 24
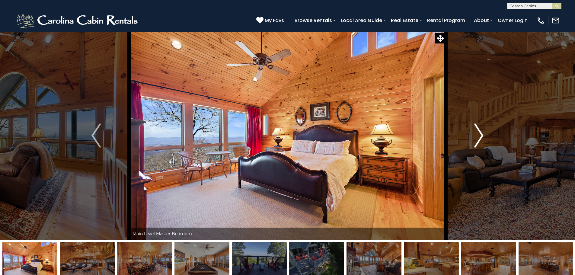
click at [481, 134] on img "Next" at bounding box center [478, 135] width 9 height 24
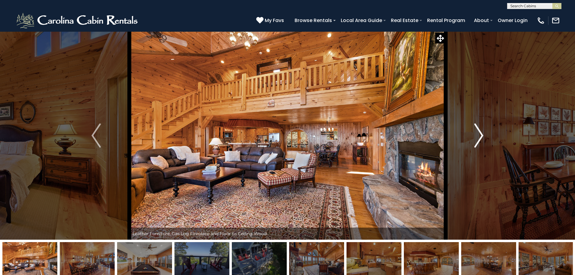
click at [481, 134] on img "Next" at bounding box center [478, 135] width 9 height 24
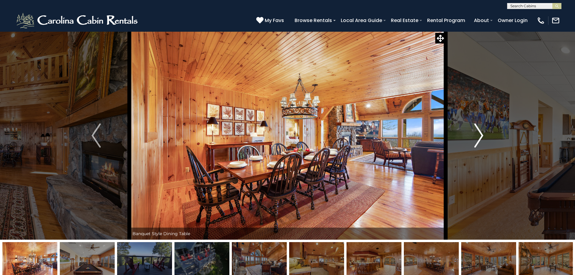
click at [481, 134] on img "Next" at bounding box center [478, 135] width 9 height 24
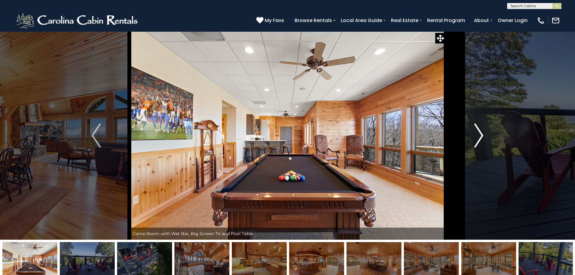
click at [481, 134] on img "Next" at bounding box center [478, 135] width 9 height 24
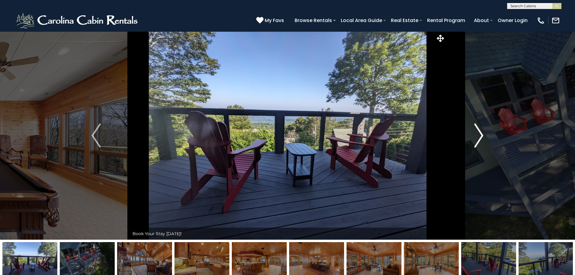
click at [481, 134] on img "Next" at bounding box center [478, 135] width 9 height 24
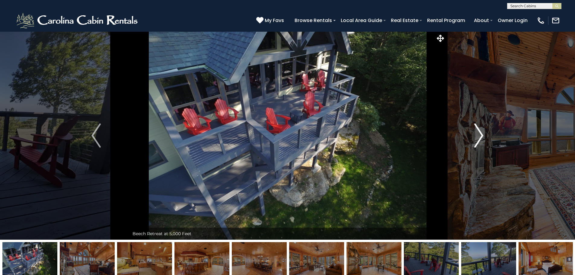
click at [481, 134] on img "Next" at bounding box center [478, 135] width 9 height 24
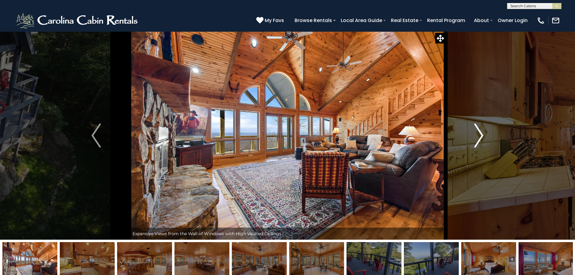
click at [481, 134] on img "Next" at bounding box center [478, 135] width 9 height 24
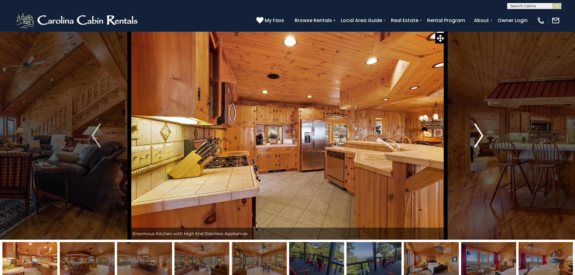
click at [481, 134] on img "Next" at bounding box center [478, 135] width 9 height 24
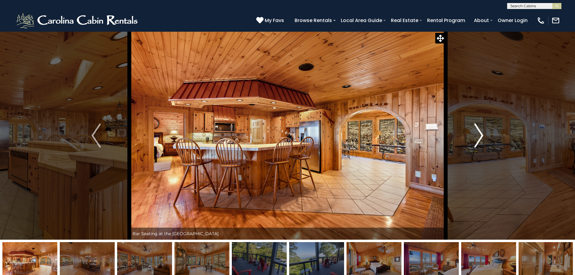
click at [481, 134] on img "Next" at bounding box center [478, 135] width 9 height 24
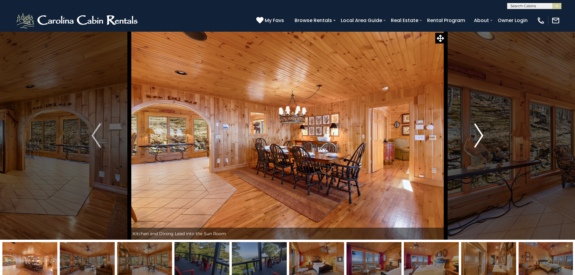
click at [481, 134] on img "Next" at bounding box center [478, 135] width 9 height 24
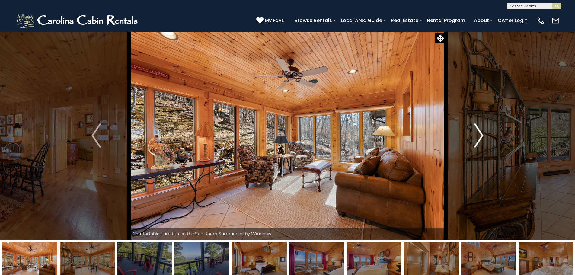
click at [481, 134] on img "Next" at bounding box center [478, 135] width 9 height 24
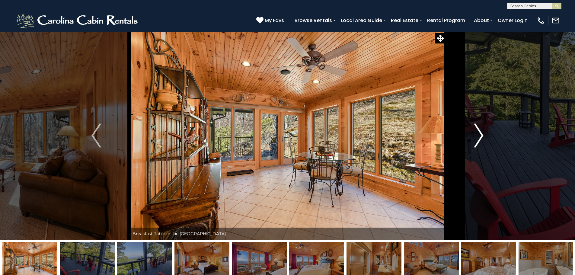
click at [481, 134] on img "Next" at bounding box center [478, 135] width 9 height 24
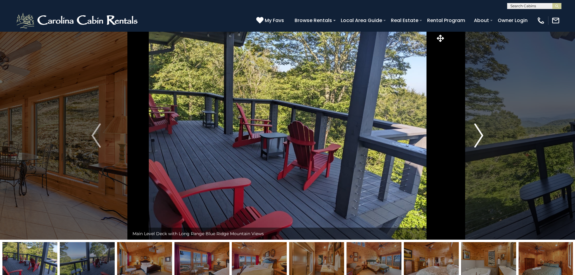
click at [481, 134] on img "Next" at bounding box center [478, 135] width 9 height 24
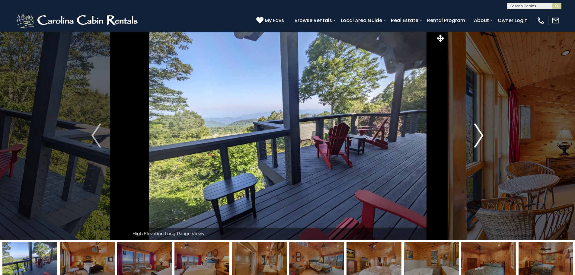
click at [481, 134] on img "Next" at bounding box center [478, 135] width 9 height 24
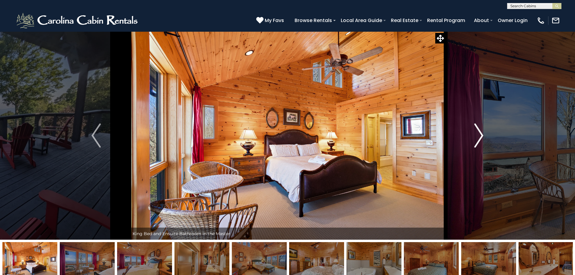
click at [481, 134] on img "Next" at bounding box center [478, 135] width 9 height 24
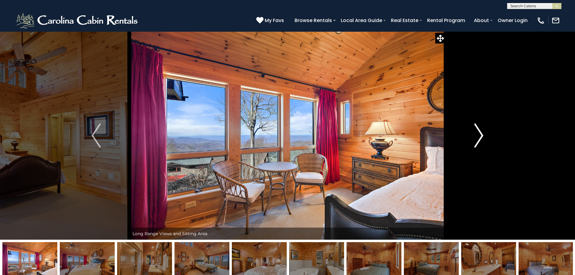
click at [475, 132] on img "Next" at bounding box center [478, 135] width 9 height 24
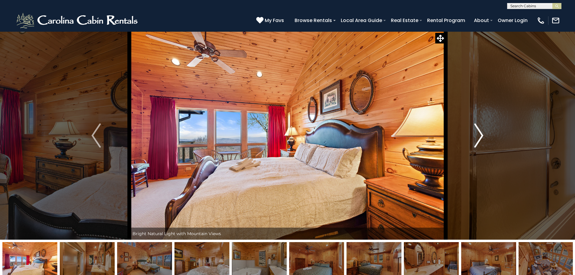
click at [475, 132] on img "Next" at bounding box center [478, 135] width 9 height 24
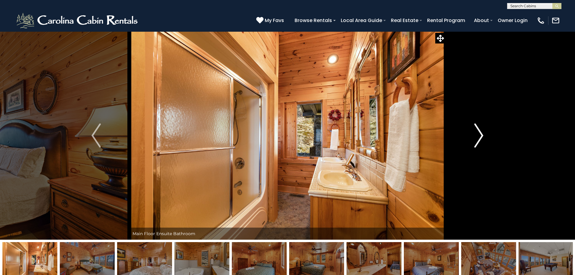
click at [475, 132] on img "Next" at bounding box center [478, 135] width 9 height 24
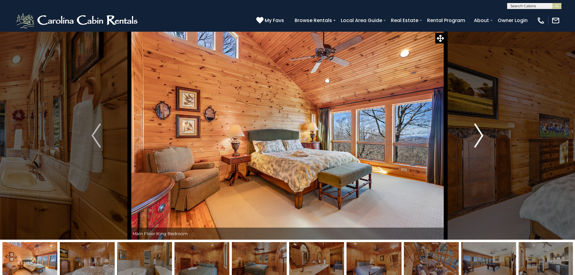
click at [475, 132] on img "Next" at bounding box center [478, 135] width 9 height 24
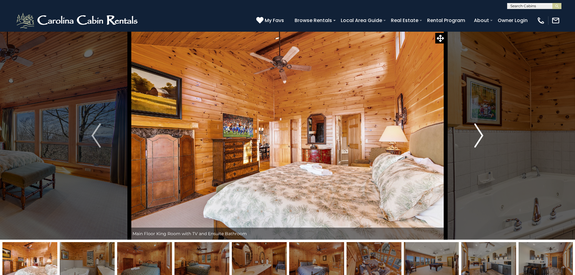
click at [475, 132] on img "Next" at bounding box center [478, 135] width 9 height 24
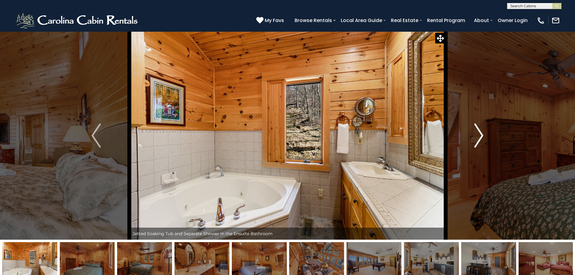
click at [475, 132] on img "Next" at bounding box center [478, 135] width 9 height 24
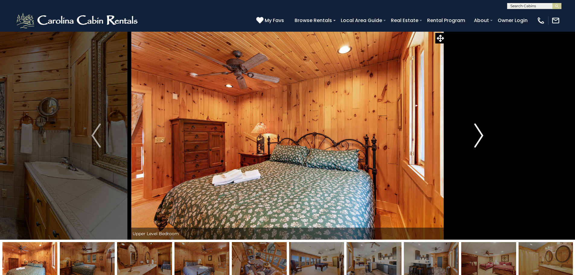
click at [475, 132] on img "Next" at bounding box center [478, 135] width 9 height 24
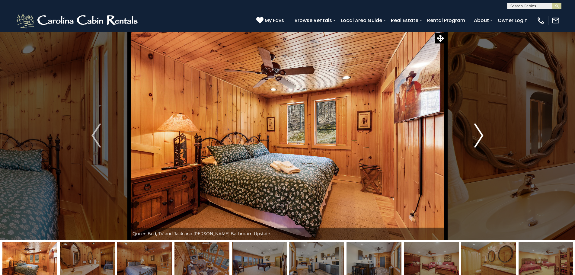
click at [475, 132] on img "Next" at bounding box center [478, 135] width 9 height 24
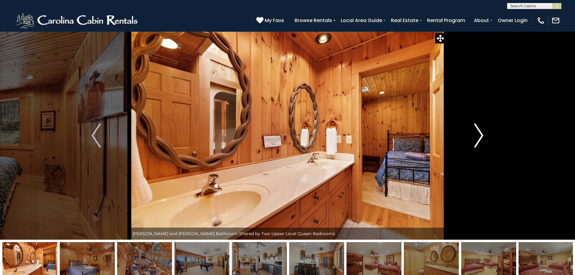
click at [475, 132] on img "Next" at bounding box center [478, 135] width 9 height 24
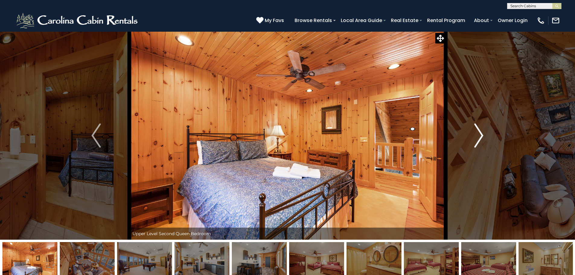
click at [475, 132] on img "Next" at bounding box center [478, 135] width 9 height 24
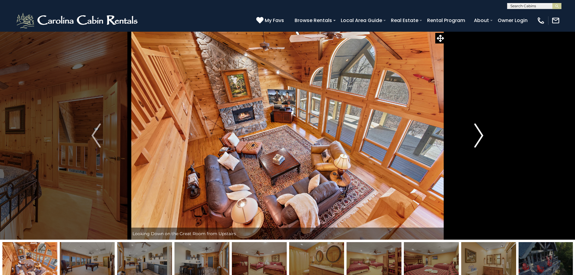
click at [475, 132] on img "Next" at bounding box center [478, 135] width 9 height 24
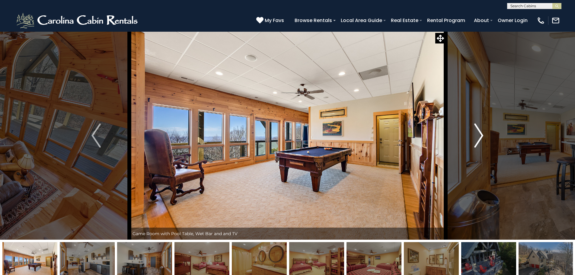
click at [475, 132] on img "Next" at bounding box center [478, 135] width 9 height 24
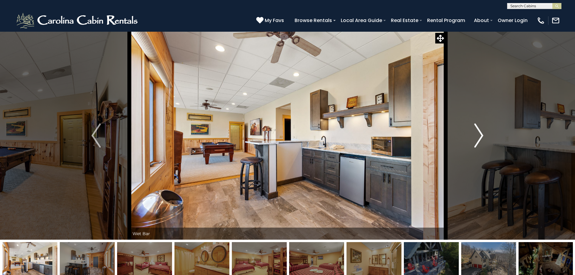
click at [475, 132] on img "Next" at bounding box center [478, 135] width 9 height 24
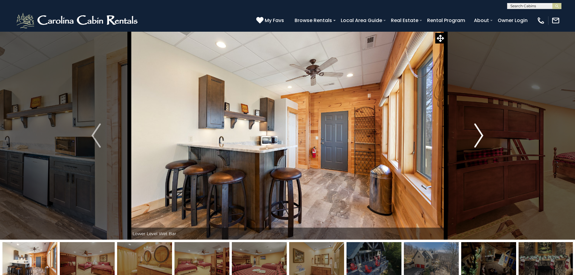
click at [475, 132] on img "Next" at bounding box center [478, 135] width 9 height 24
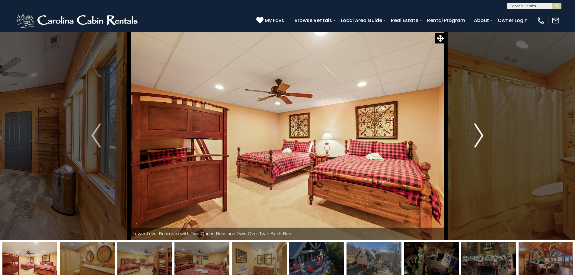
click at [475, 132] on img "Next" at bounding box center [478, 135] width 9 height 24
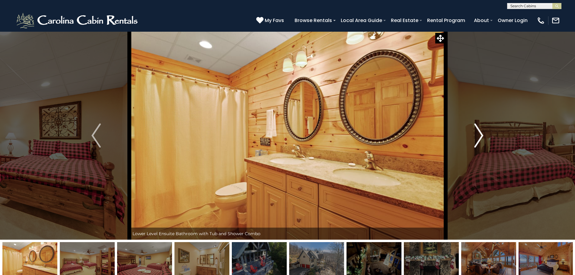
click at [475, 132] on img "Next" at bounding box center [478, 135] width 9 height 24
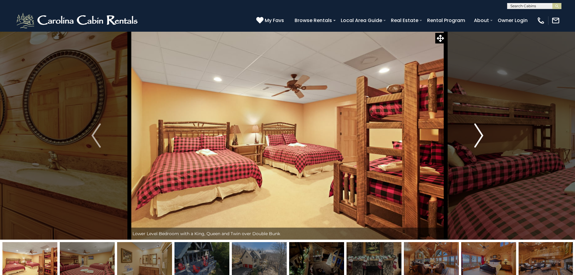
click at [475, 132] on img "Next" at bounding box center [478, 135] width 9 height 24
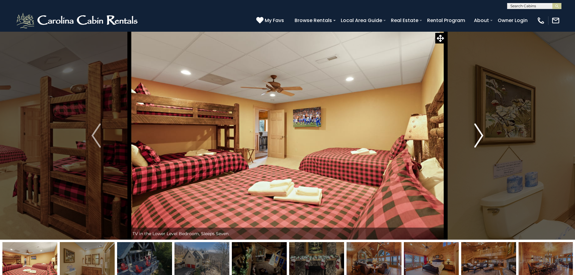
click at [475, 132] on img "Next" at bounding box center [478, 135] width 9 height 24
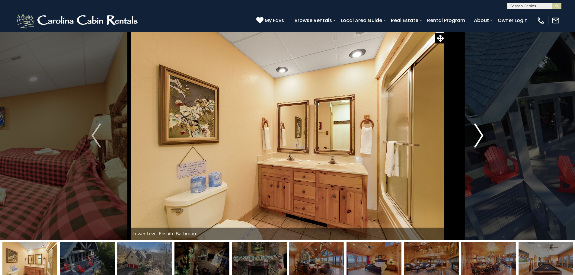
click at [475, 132] on img "Next" at bounding box center [478, 135] width 9 height 24
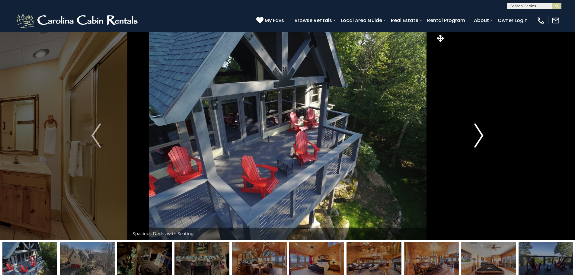
click at [475, 132] on img "Next" at bounding box center [478, 135] width 9 height 24
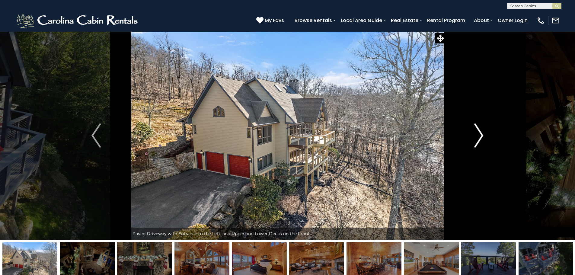
click at [475, 132] on img "Next" at bounding box center [478, 135] width 9 height 24
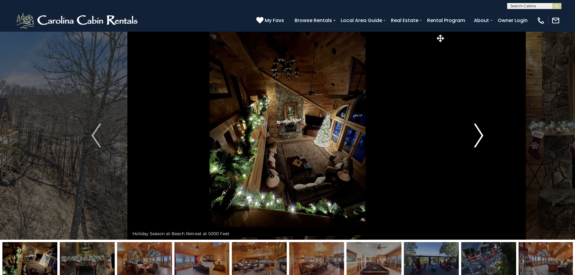
click at [475, 132] on img "Next" at bounding box center [478, 135] width 9 height 24
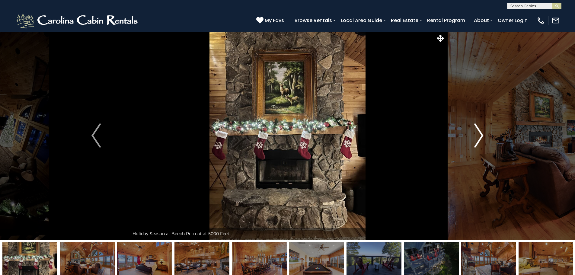
click at [475, 132] on img "Next" at bounding box center [478, 135] width 9 height 24
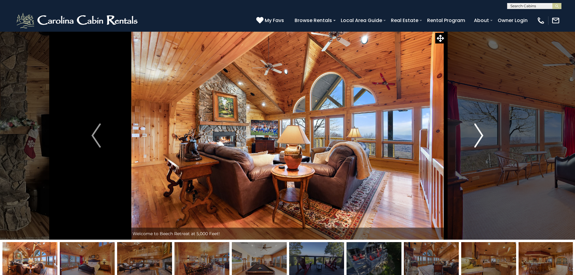
click at [475, 131] on img "Next" at bounding box center [478, 135] width 9 height 24
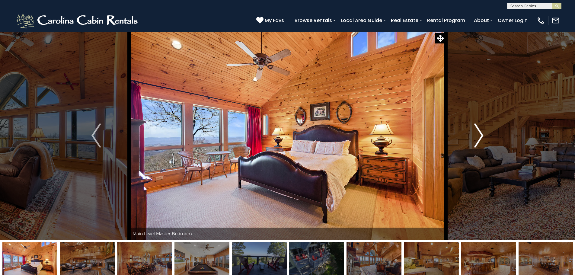
click at [475, 131] on img "Next" at bounding box center [478, 135] width 9 height 24
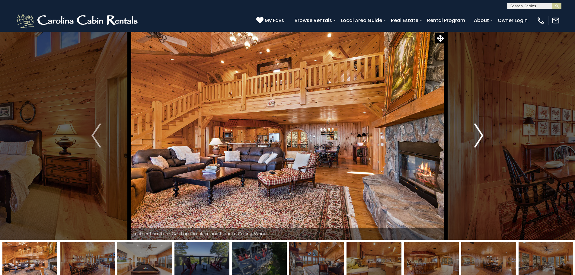
click at [475, 131] on img "Next" at bounding box center [478, 135] width 9 height 24
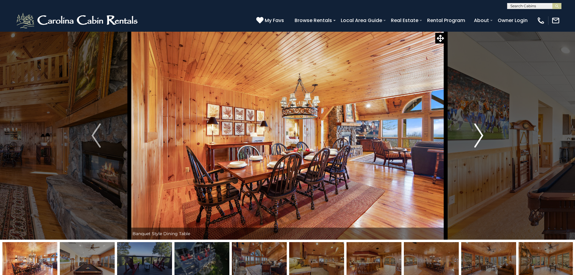
click at [475, 131] on img "Next" at bounding box center [478, 135] width 9 height 24
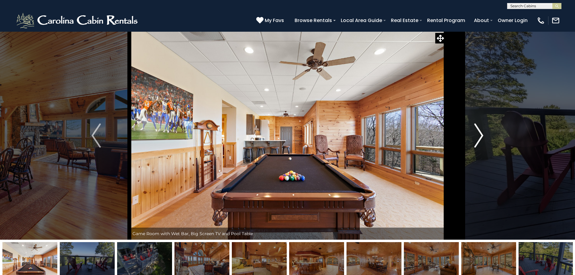
click at [475, 131] on img "Next" at bounding box center [478, 135] width 9 height 24
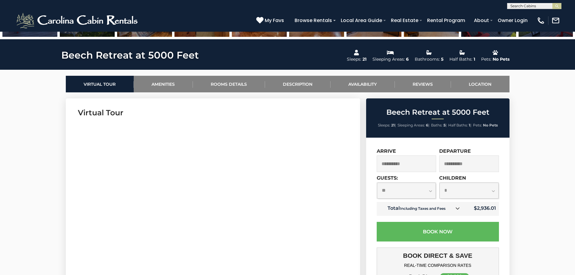
scroll to position [332, 0]
